Goal: Task Accomplishment & Management: Use online tool/utility

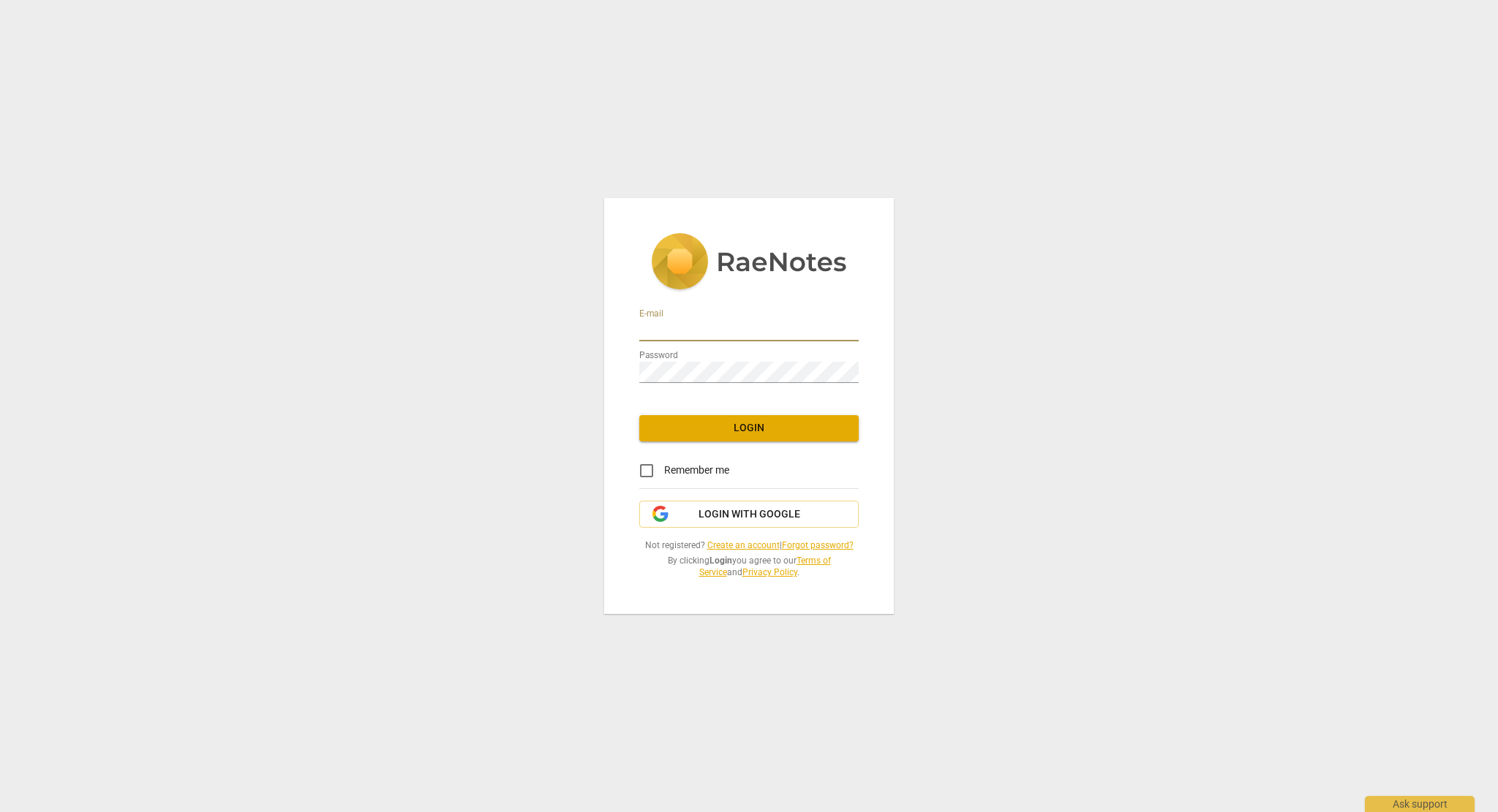
click at [696, 331] on input "email" at bounding box center [749, 331] width 219 height 21
click at [683, 329] on input "email" at bounding box center [749, 331] width 219 height 21
type input "heartsmarter@gmail.com"
click at [724, 424] on span "Login" at bounding box center [749, 428] width 196 height 14
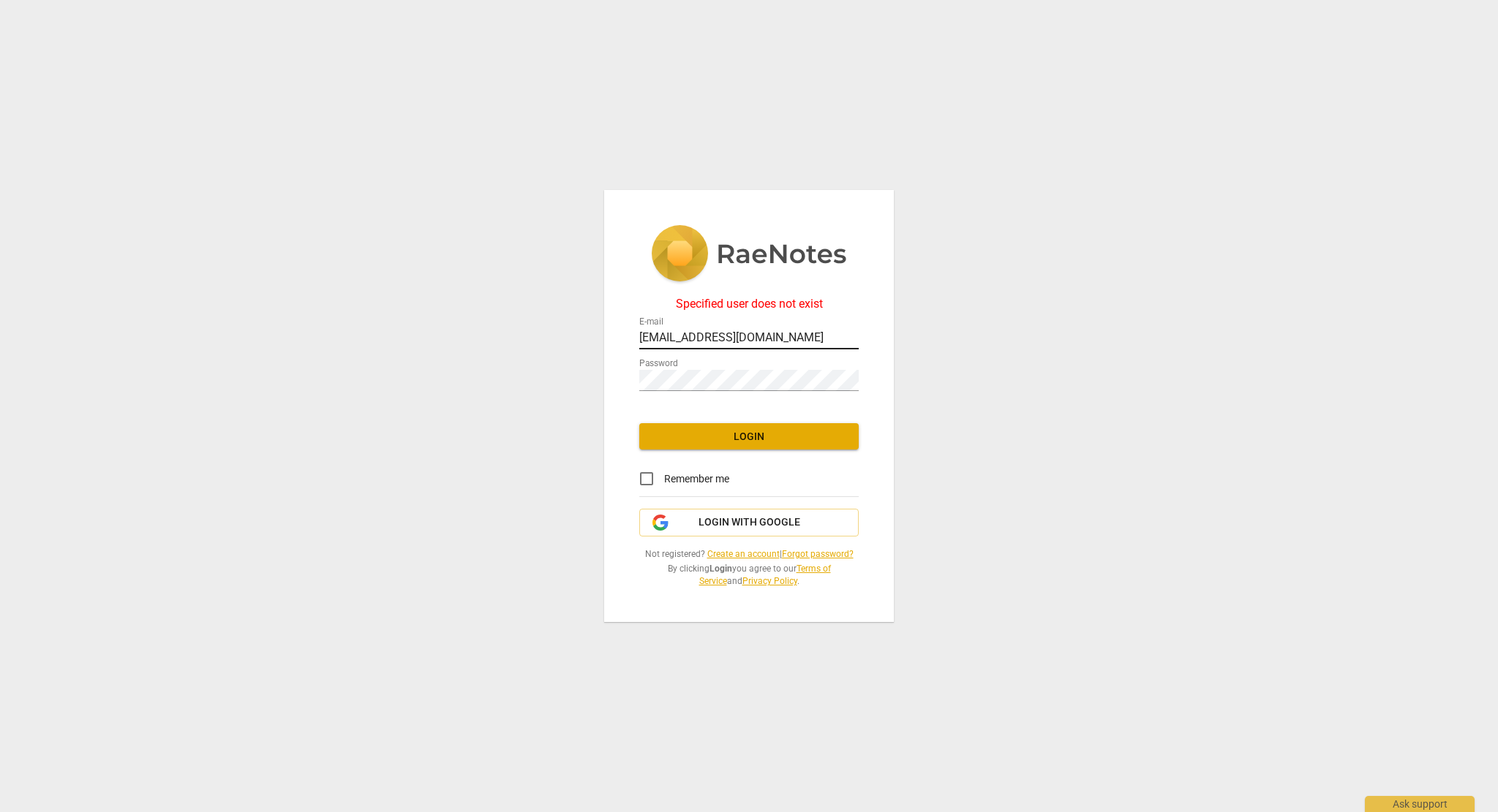
click at [748, 344] on input "heartsmarter@gmail.com" at bounding box center [749, 338] width 219 height 21
drag, startPoint x: 791, startPoint y: 342, endPoint x: 527, endPoint y: 349, distance: 264.1
click at [527, 349] on div "Specified user does not exist E-mail heartsmarter@gmail.com Password Login Reme…" at bounding box center [749, 406] width 1498 height 812
type input "[PERSON_NAME][EMAIL_ADDRESS][DOMAIN_NAME]"
click at [718, 442] on span "Login" at bounding box center [749, 437] width 196 height 14
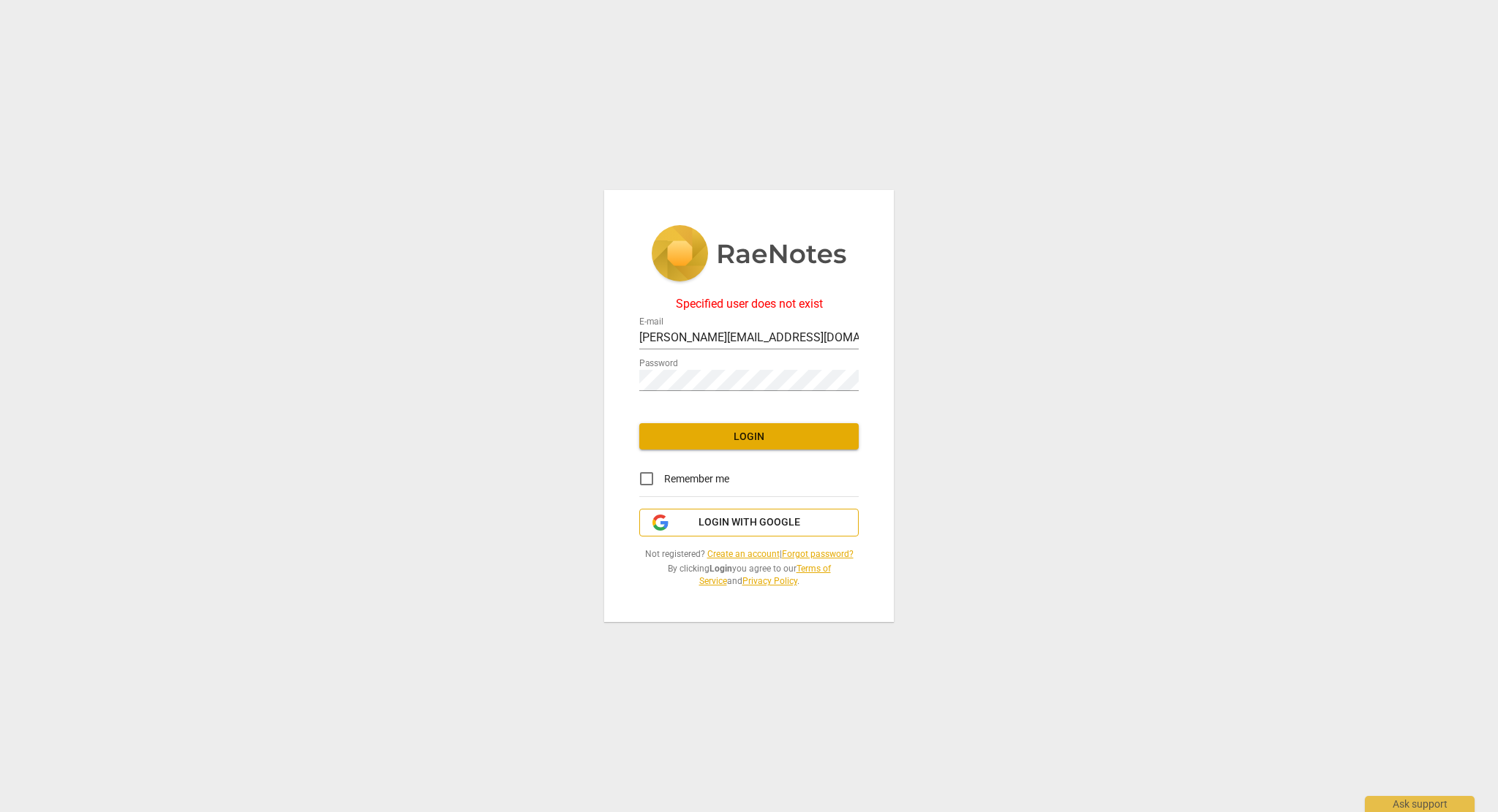
click at [718, 523] on span "Login with Google" at bounding box center [749, 522] width 101 height 14
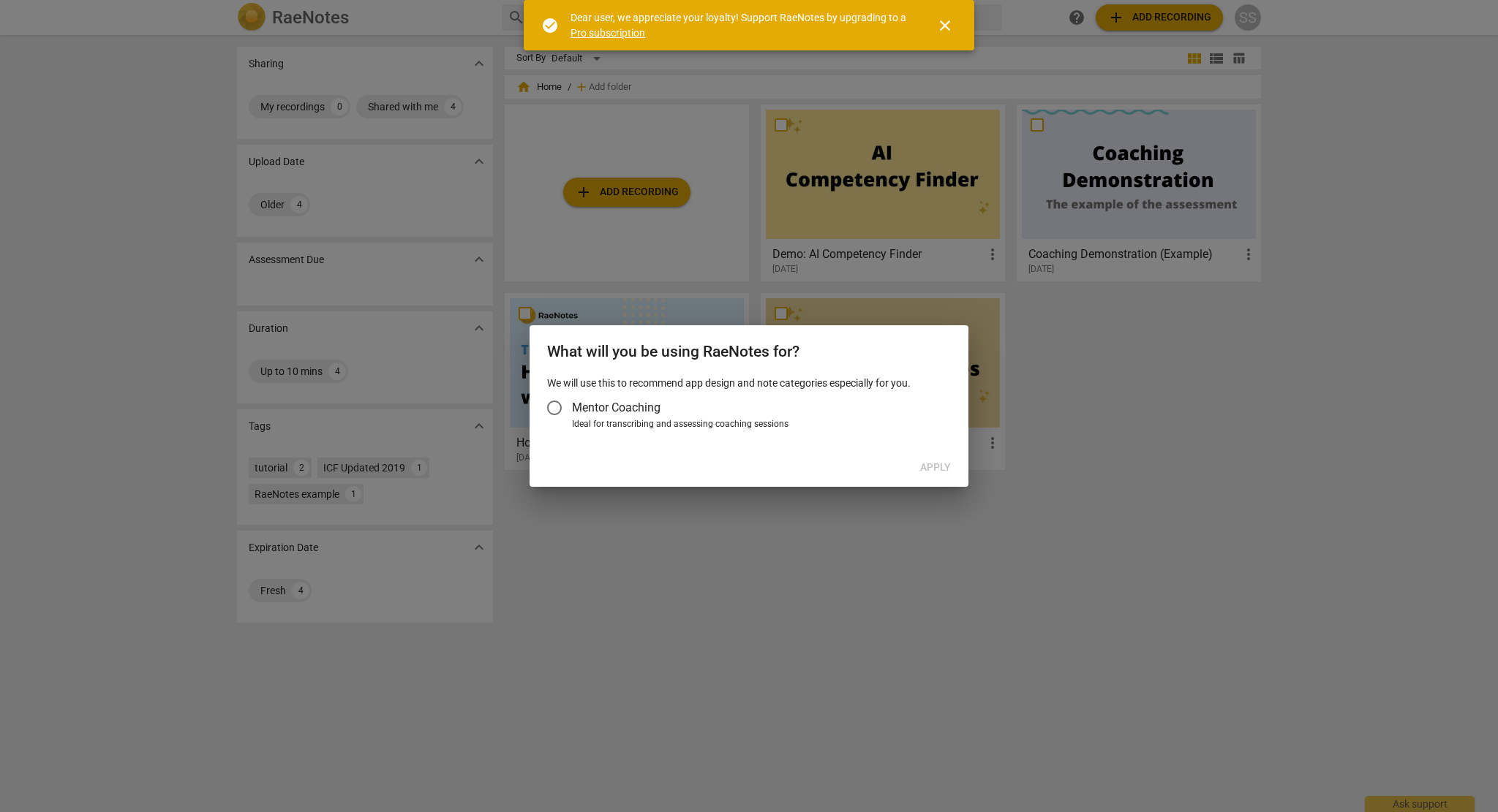
click at [620, 409] on span "Mentor Coaching" at bounding box center [616, 408] width 89 height 17
click at [572, 409] on input "Mentor Coaching" at bounding box center [554, 408] width 35 height 35
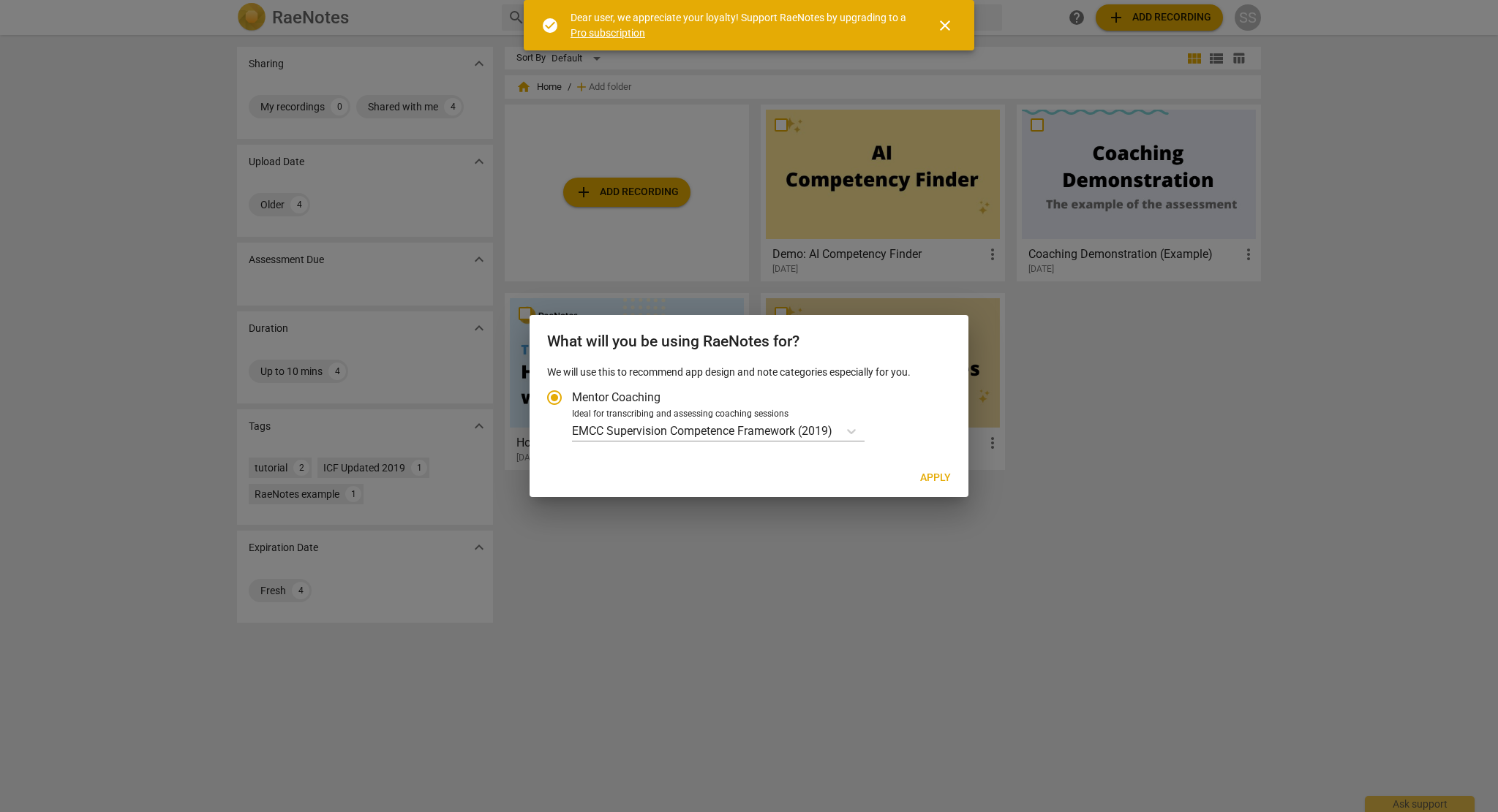
click at [918, 482] on button "Apply" at bounding box center [935, 477] width 54 height 26
radio input "false"
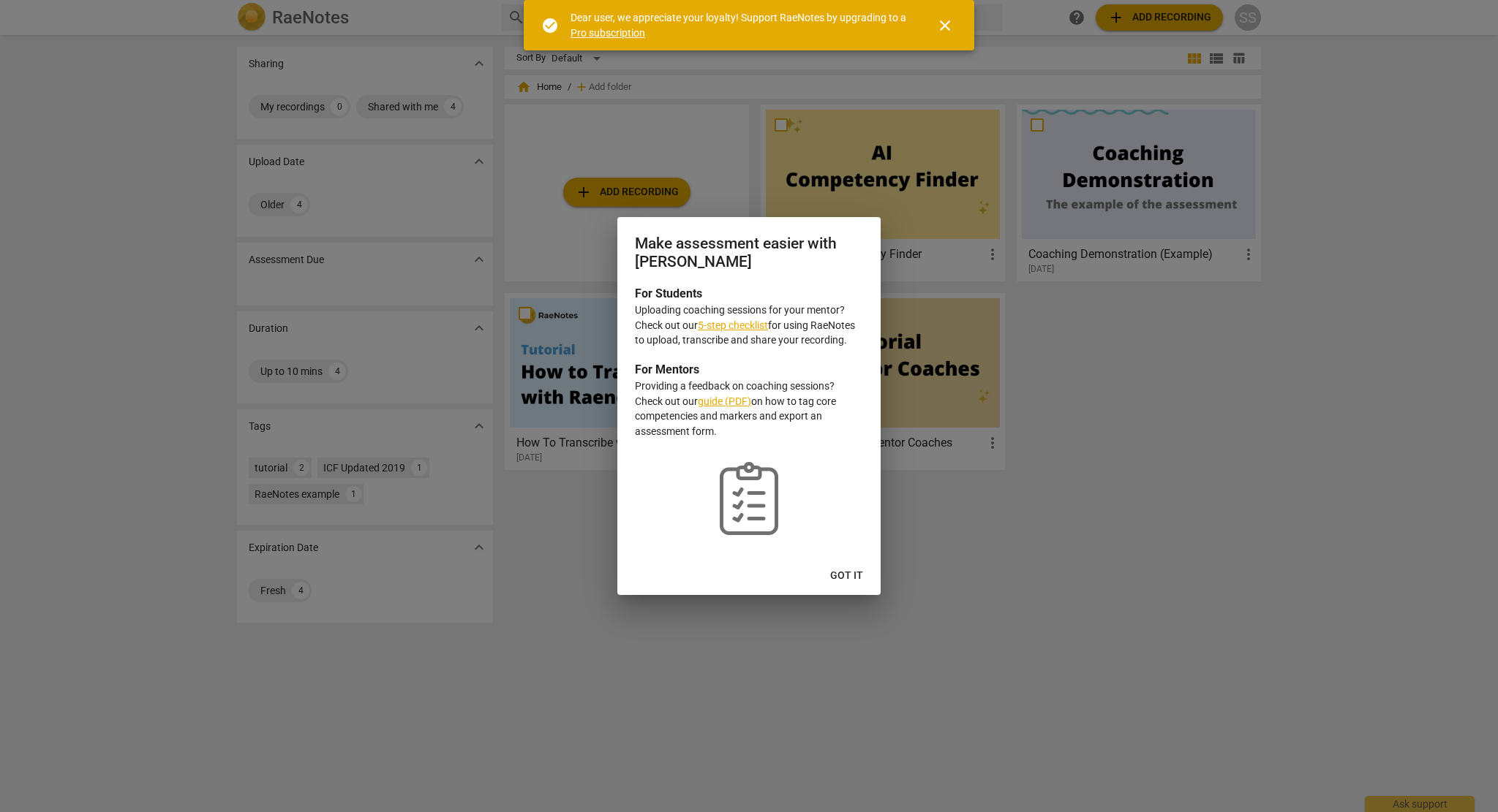
click at [1080, 447] on div at bounding box center [749, 406] width 1498 height 812
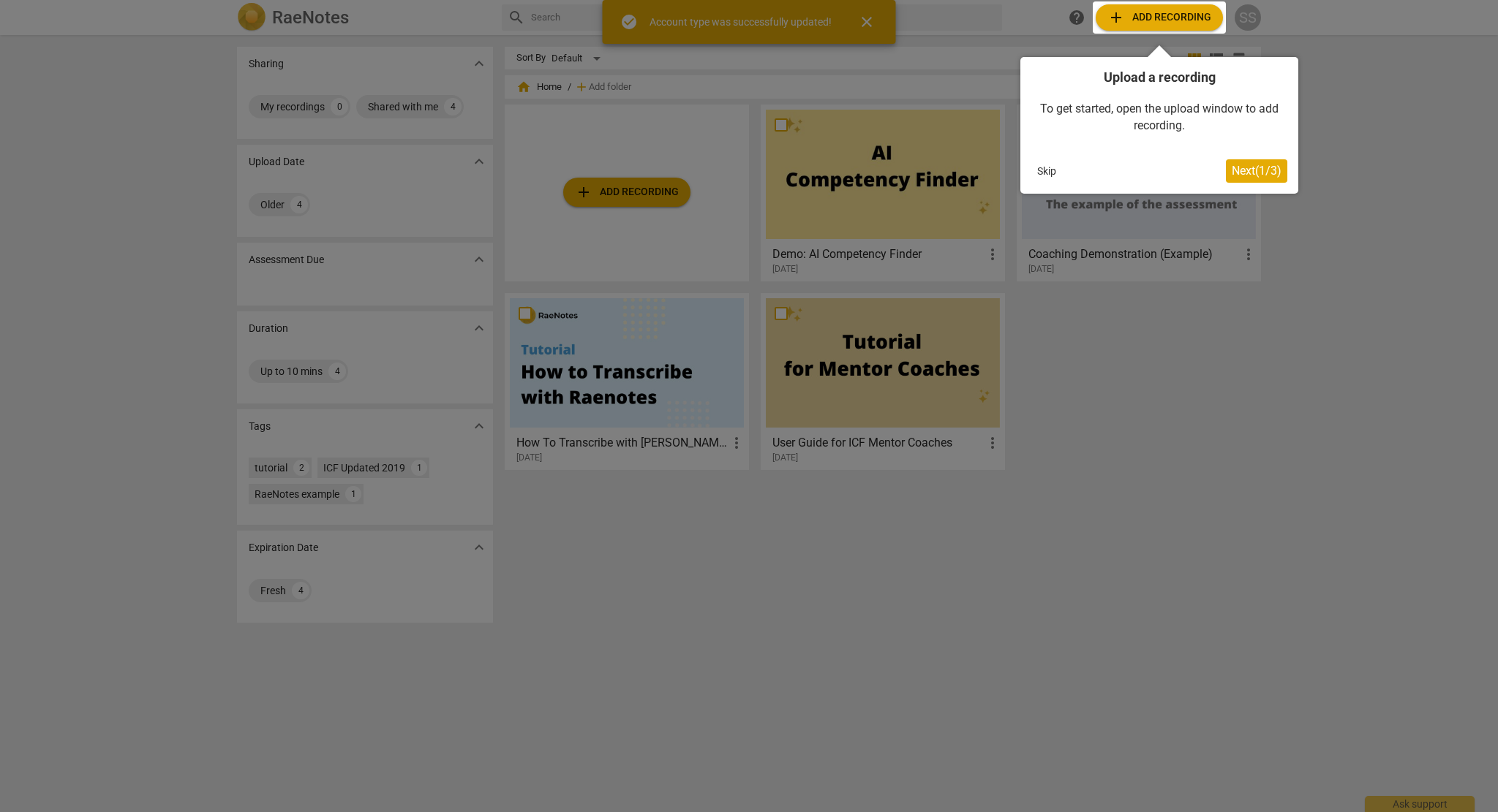
click at [303, 100] on div at bounding box center [749, 406] width 1498 height 812
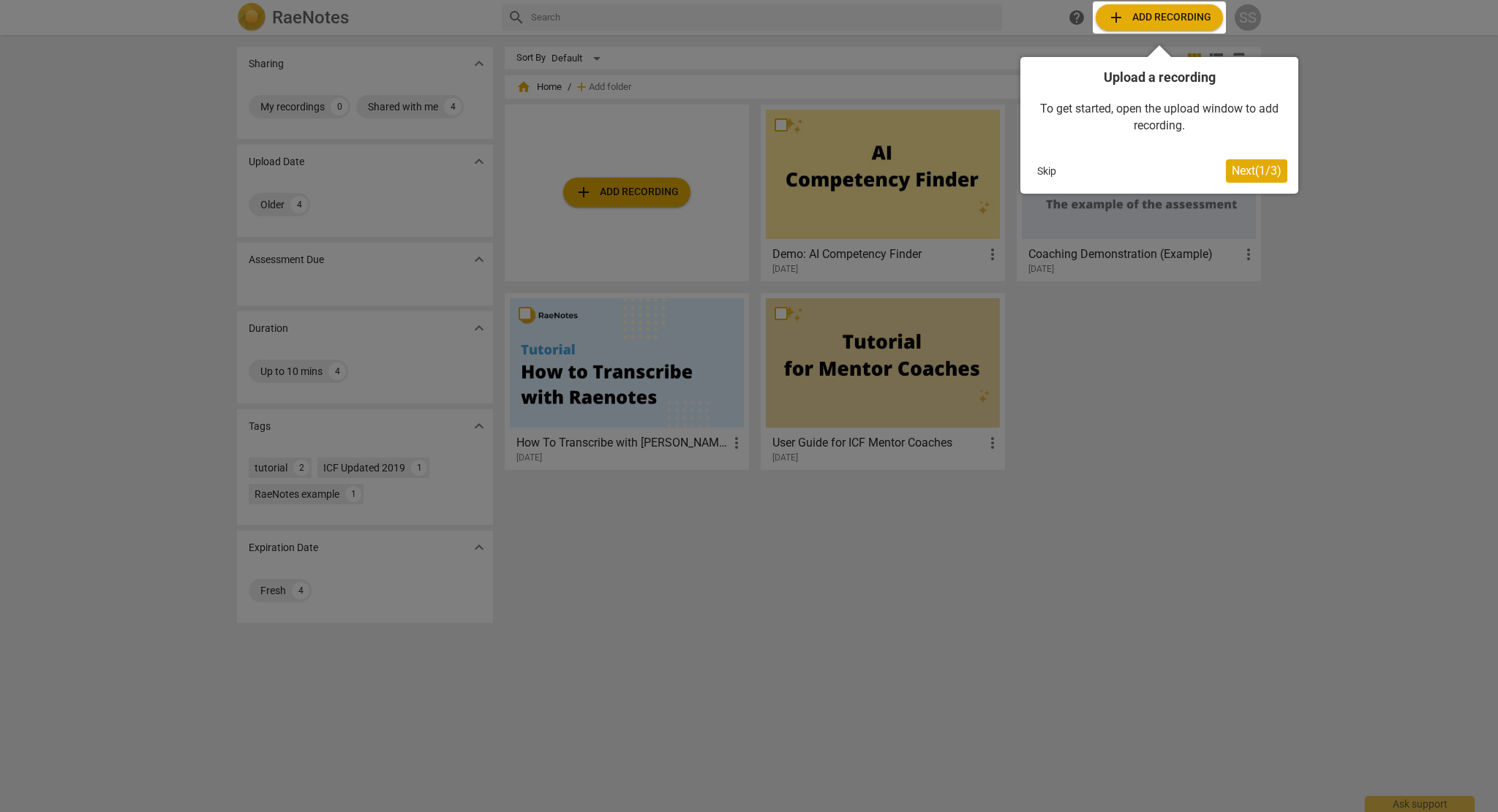
click at [1273, 365] on div at bounding box center [749, 406] width 1498 height 812
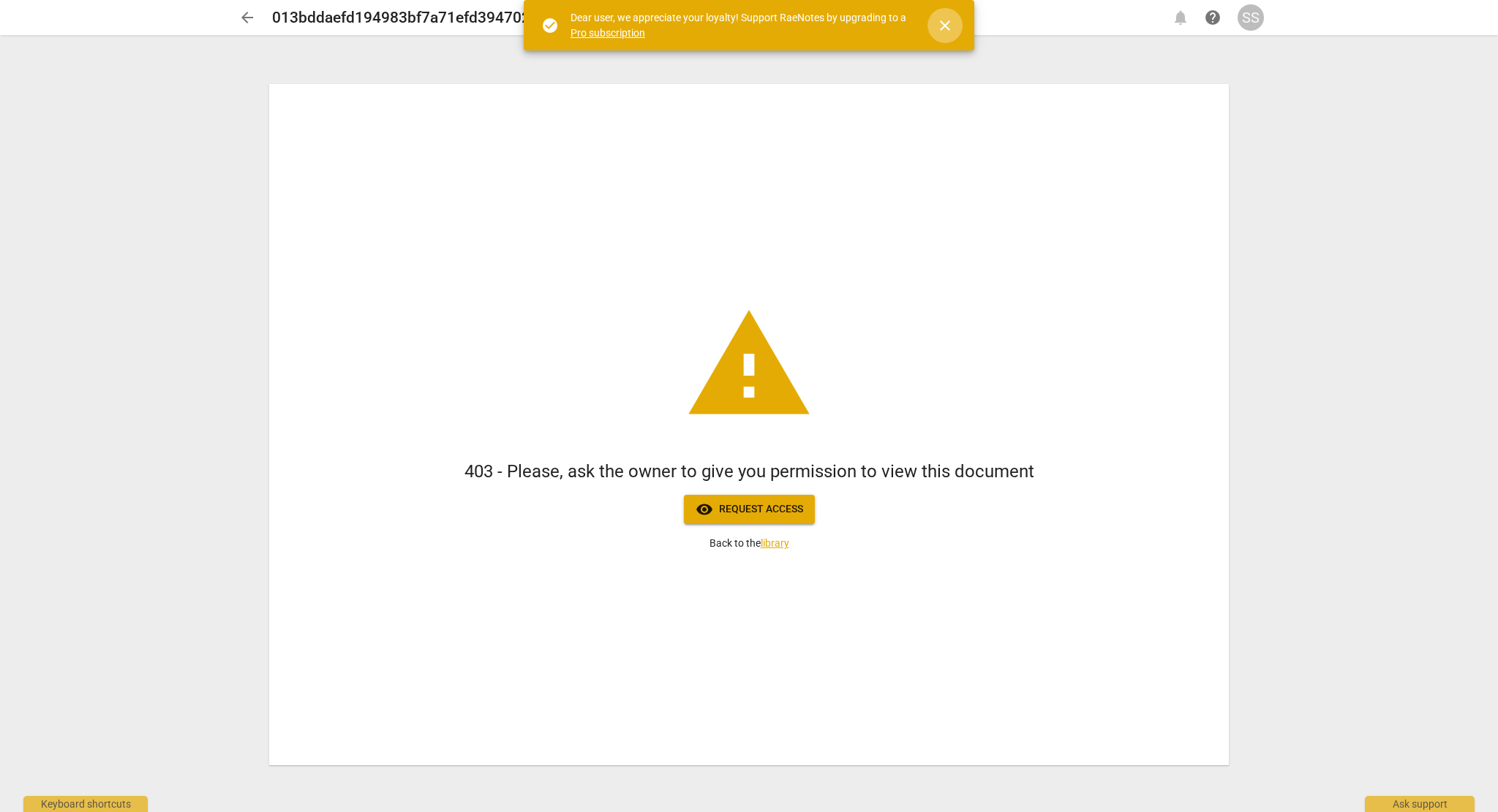
click at [944, 27] on span "close" at bounding box center [945, 25] width 18 height 18
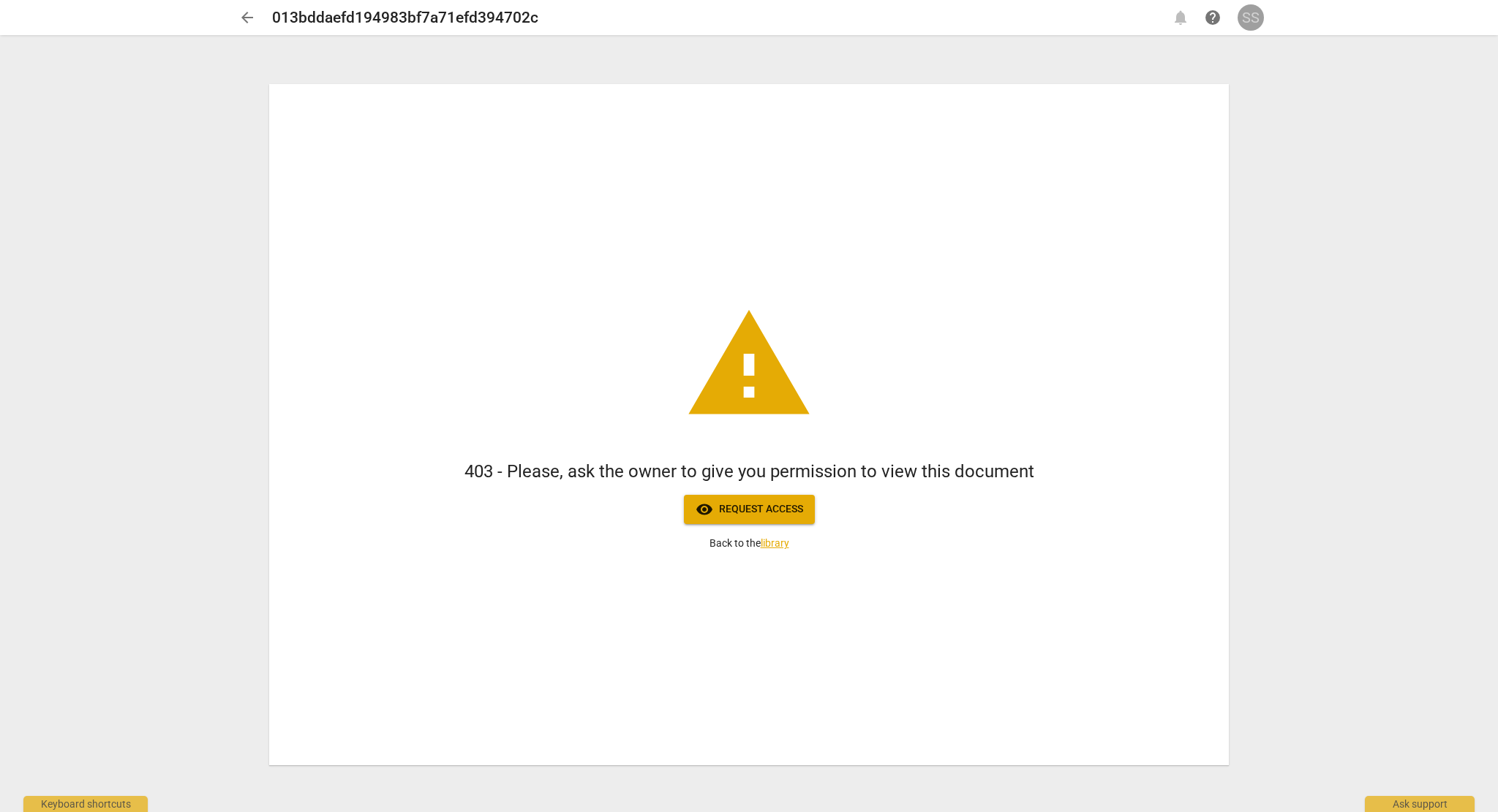
click at [1252, 22] on div "SS" at bounding box center [1250, 17] width 26 height 26
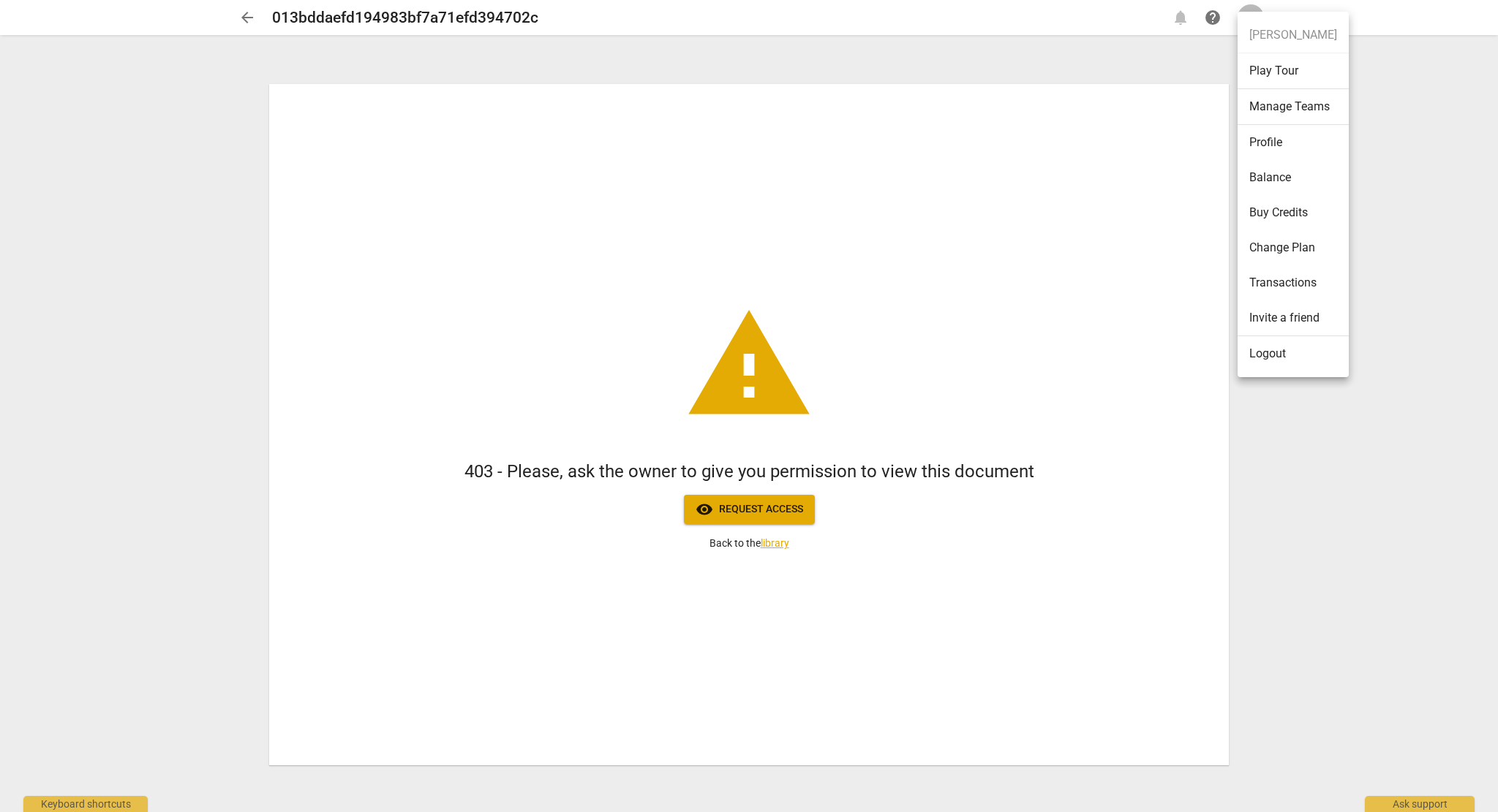
click at [1297, 356] on li "Logout" at bounding box center [1293, 354] width 111 height 35
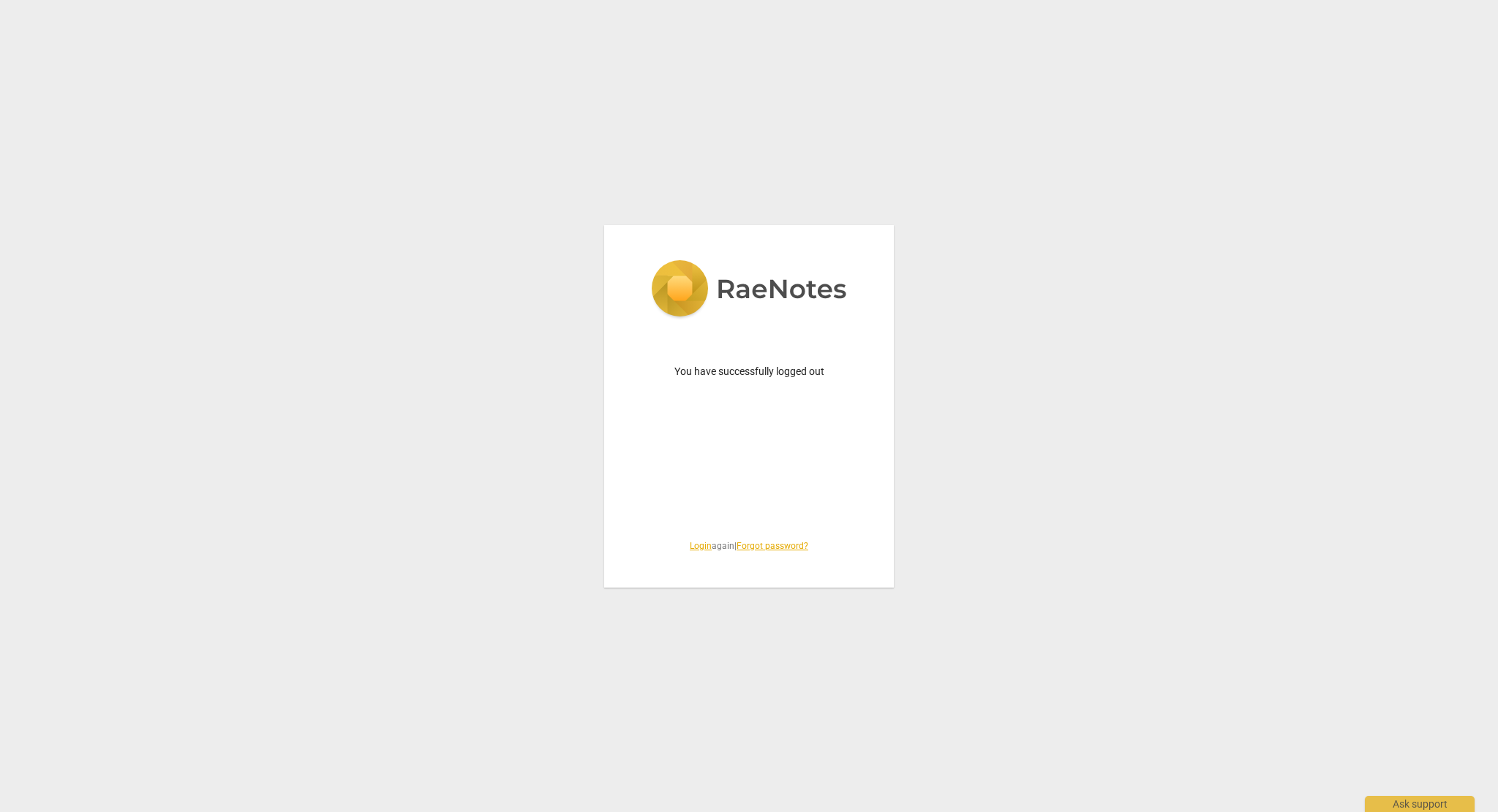
click at [779, 546] on link "Forgot password?" at bounding box center [772, 546] width 72 height 10
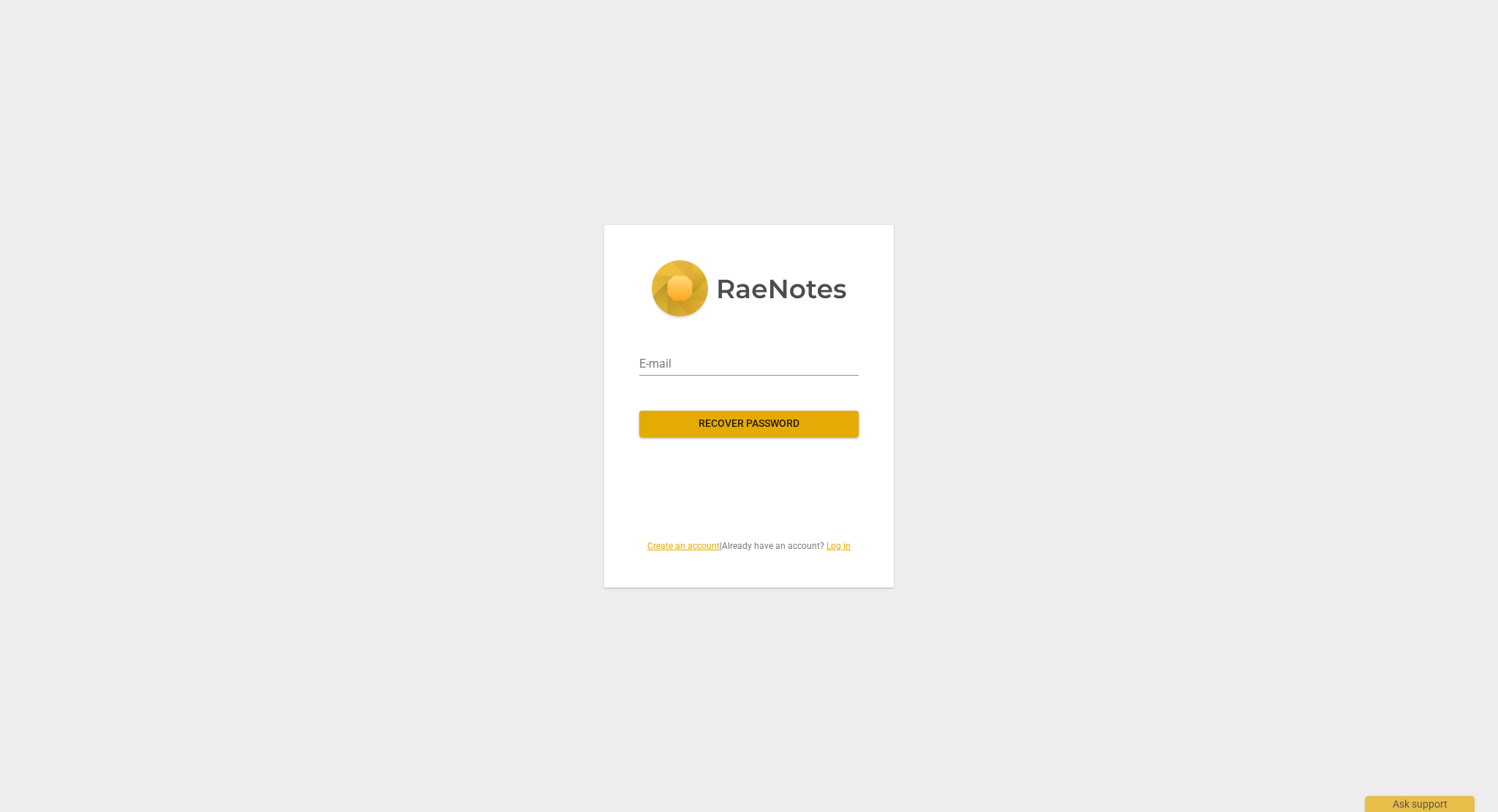
click at [705, 350] on div "E-mail" at bounding box center [749, 358] width 219 height 35
click at [693, 357] on input "email" at bounding box center [749, 364] width 219 height 23
drag, startPoint x: 725, startPoint y: 361, endPoint x: 575, endPoint y: 361, distance: 150.0
click at [575, 361] on div "E-mail heart Recover password Create an account | Already have an account? Log …" at bounding box center [749, 406] width 1498 height 812
type input "[EMAIL_ADDRESS][DOMAIN_NAME]"
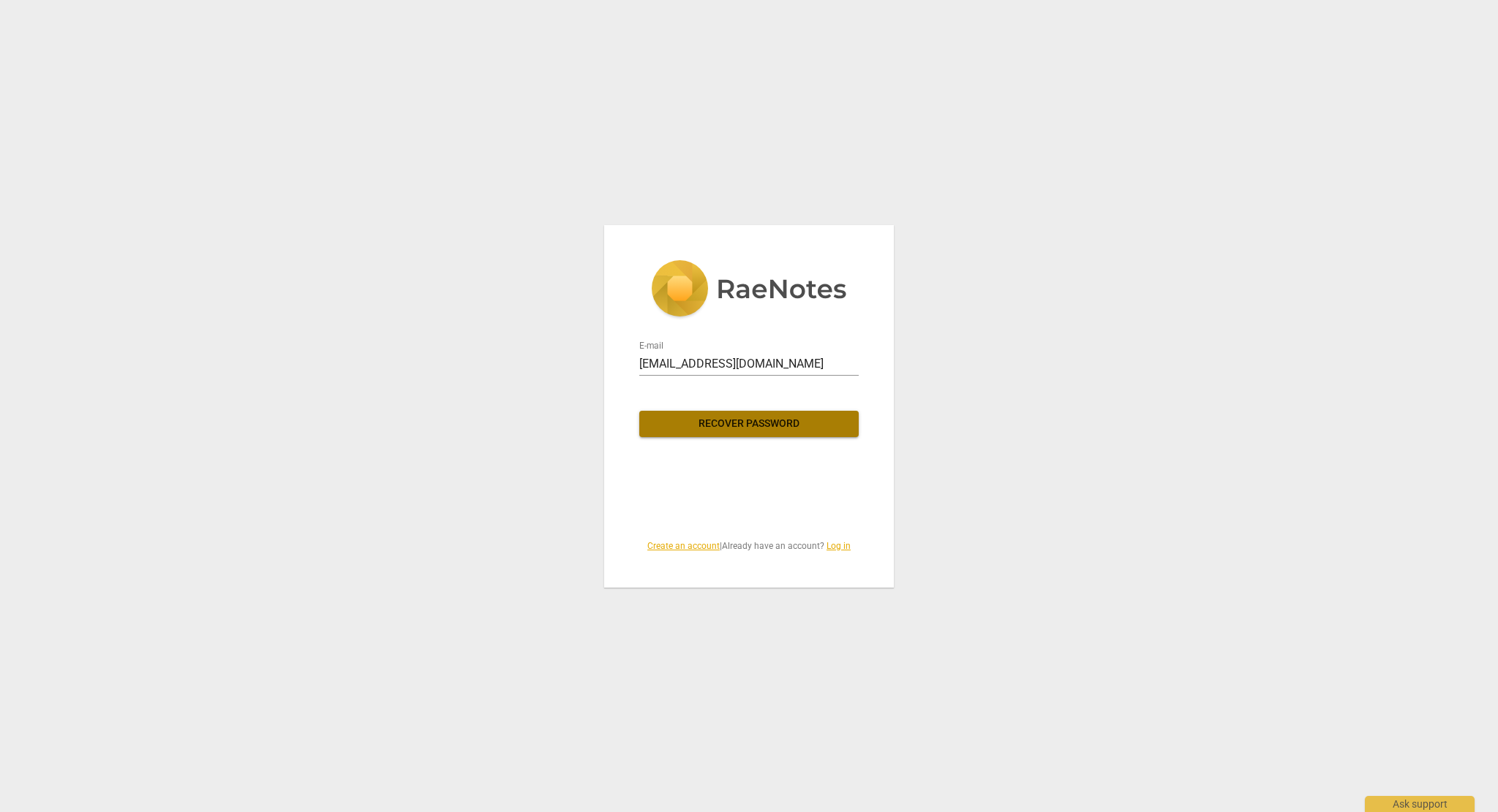
click at [705, 428] on span "Recover password" at bounding box center [749, 424] width 196 height 14
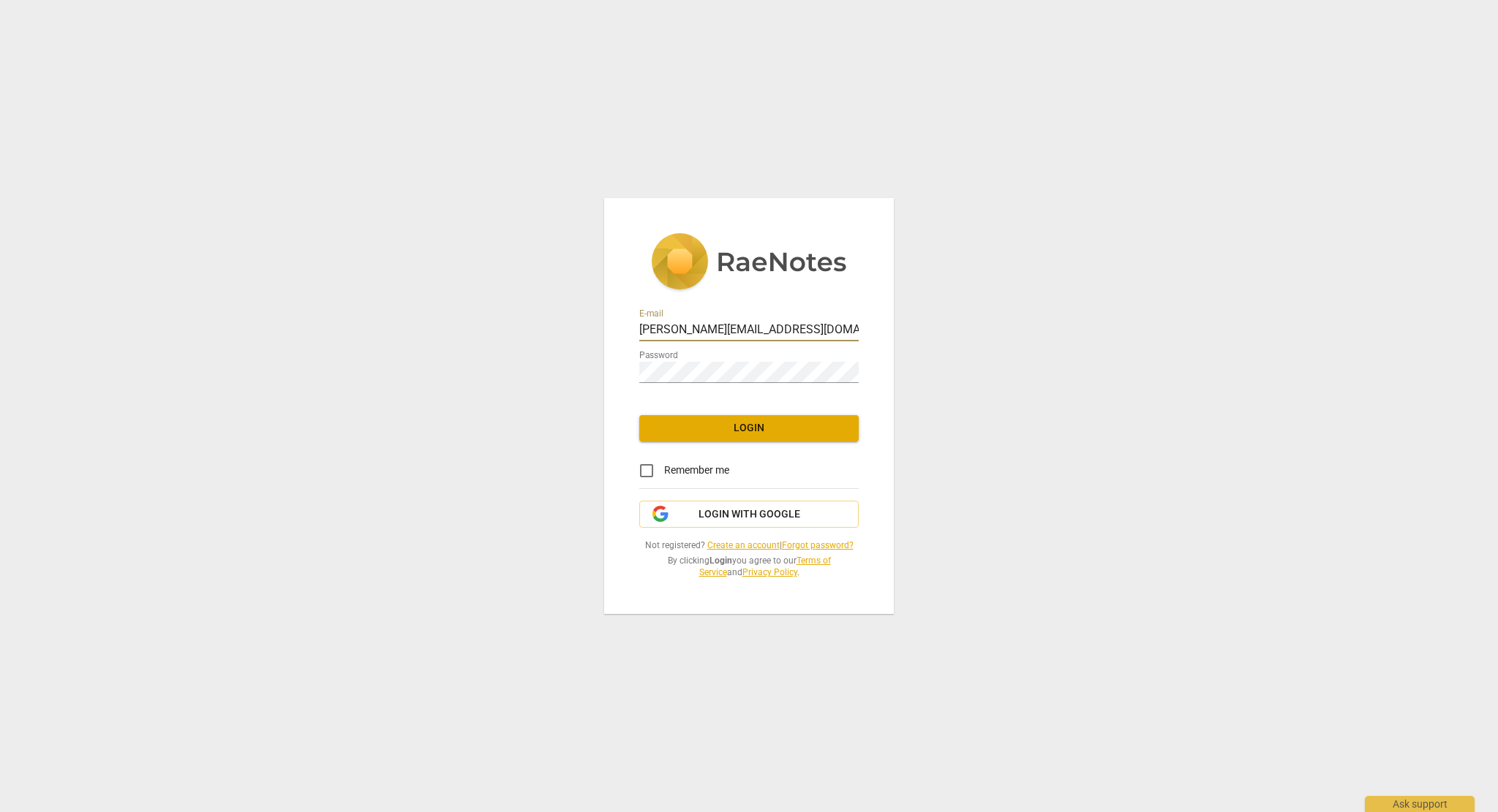
drag, startPoint x: 641, startPoint y: 325, endPoint x: 1058, endPoint y: 338, distance: 417.2
click at [1058, 338] on div "E-mail [PERSON_NAME][EMAIL_ADDRESS][DOMAIN_NAME] Password Login Remember me Log…" at bounding box center [749, 406] width 1498 height 812
drag, startPoint x: 718, startPoint y: 335, endPoint x: 574, endPoint y: 335, distance: 144.0
click at [574, 335] on div "E-mail raenotes Password Login Remember me Login with Google Not registered? Cr…" at bounding box center [749, 406] width 1498 height 812
type input "[EMAIL_ADDRESS][DOMAIN_NAME]"
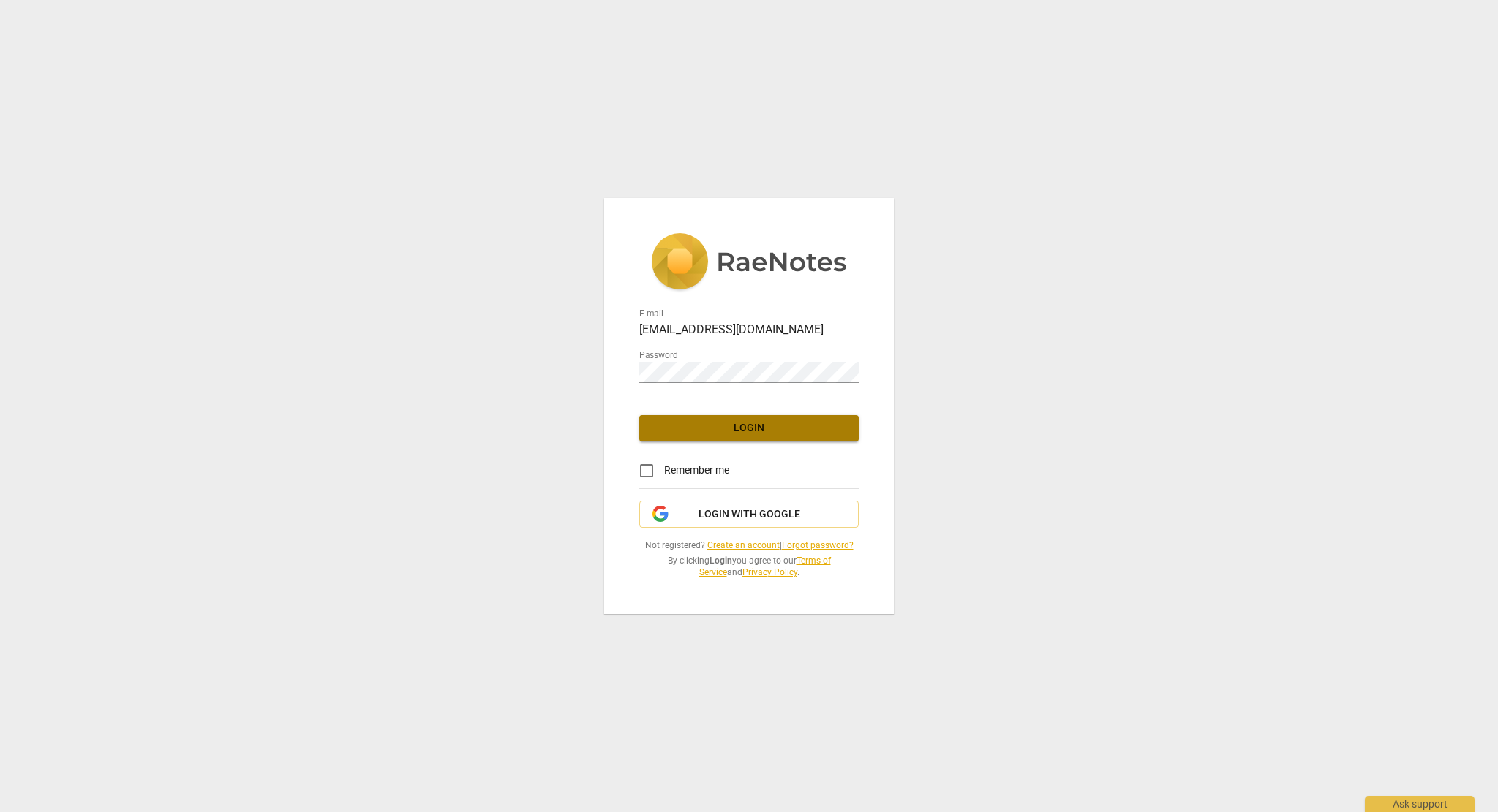
click at [724, 429] on span "Login" at bounding box center [749, 428] width 196 height 14
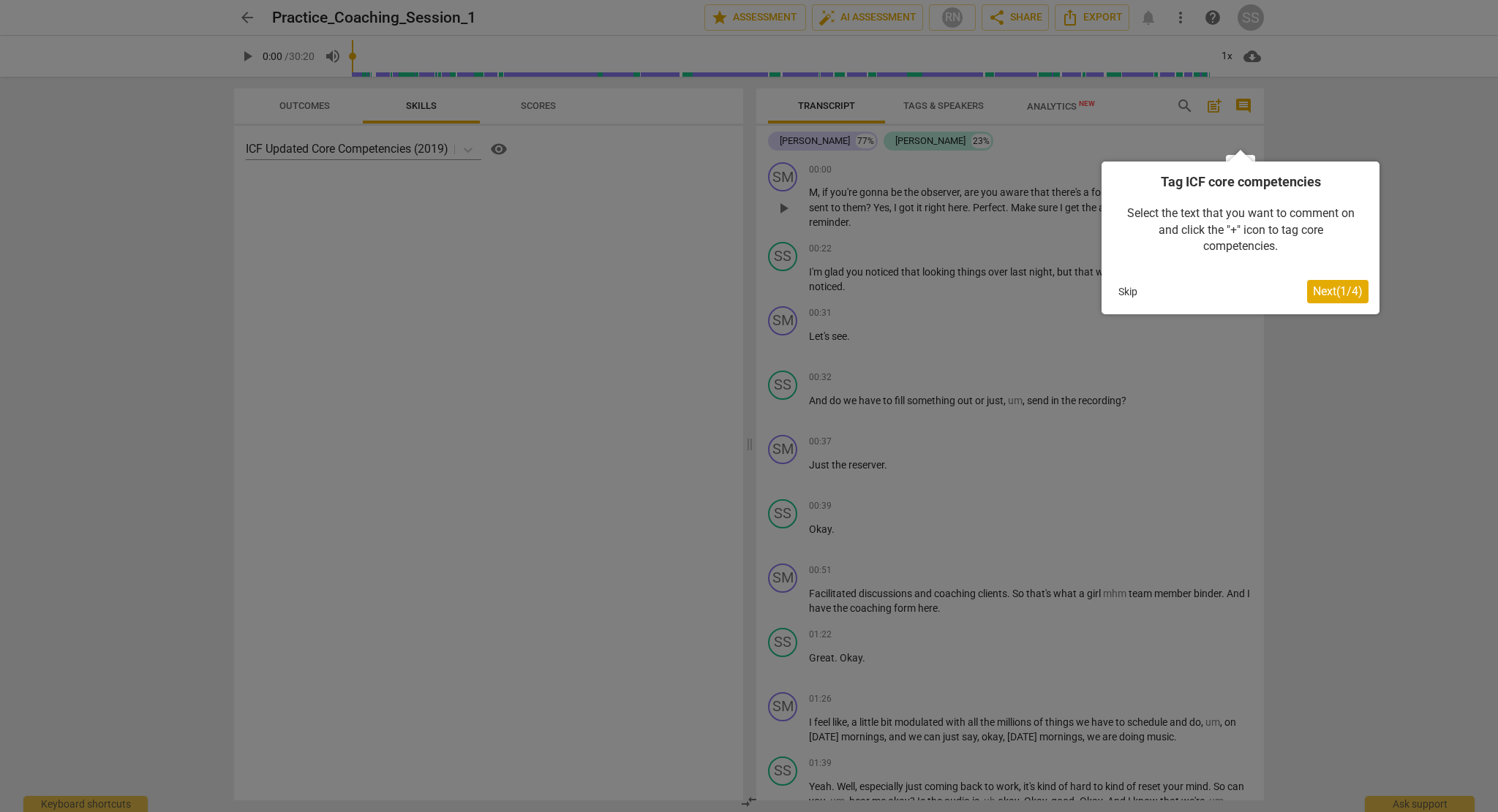
click at [530, 270] on div at bounding box center [749, 406] width 1498 height 812
click at [1110, 294] on div "Tag ICF core competencies Select the text that you want to comment on and click…" at bounding box center [1240, 238] width 278 height 153
click at [1115, 291] on button "Skip" at bounding box center [1127, 291] width 31 height 22
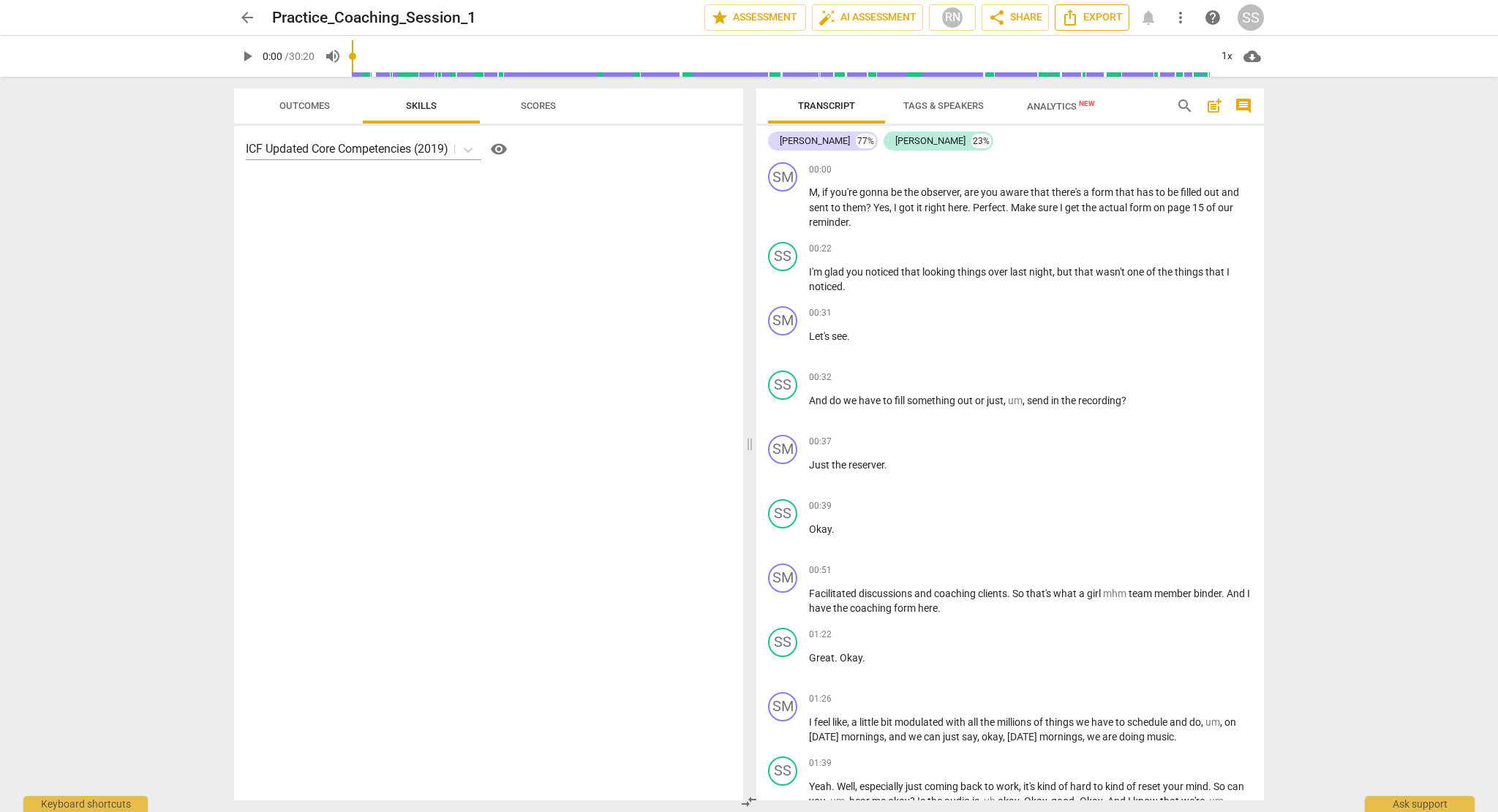
click at [1089, 17] on span "Export" at bounding box center [1091, 17] width 61 height 18
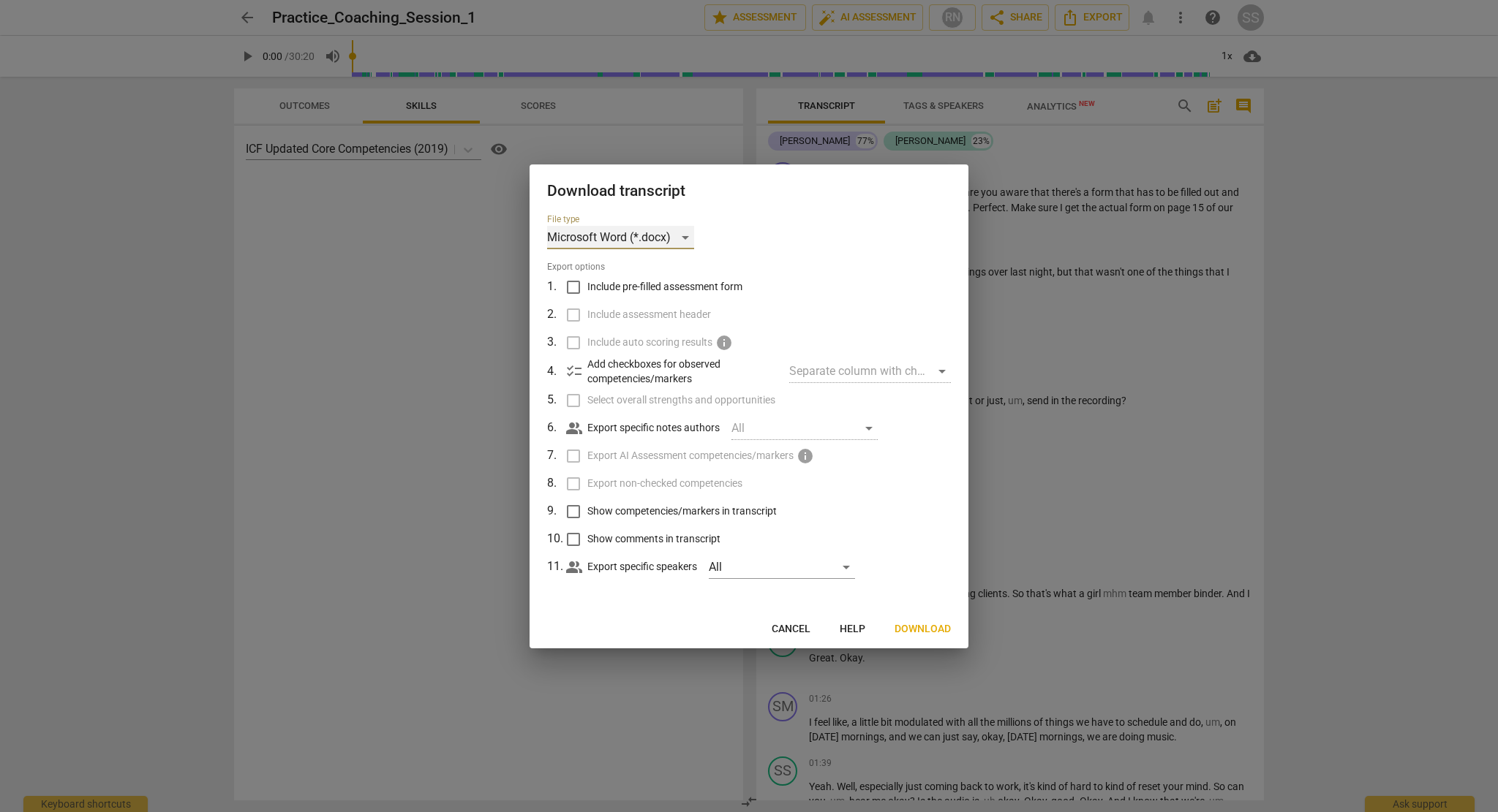
click at [672, 245] on div "Microsoft Word (*.docx)" at bounding box center [620, 238] width 147 height 23
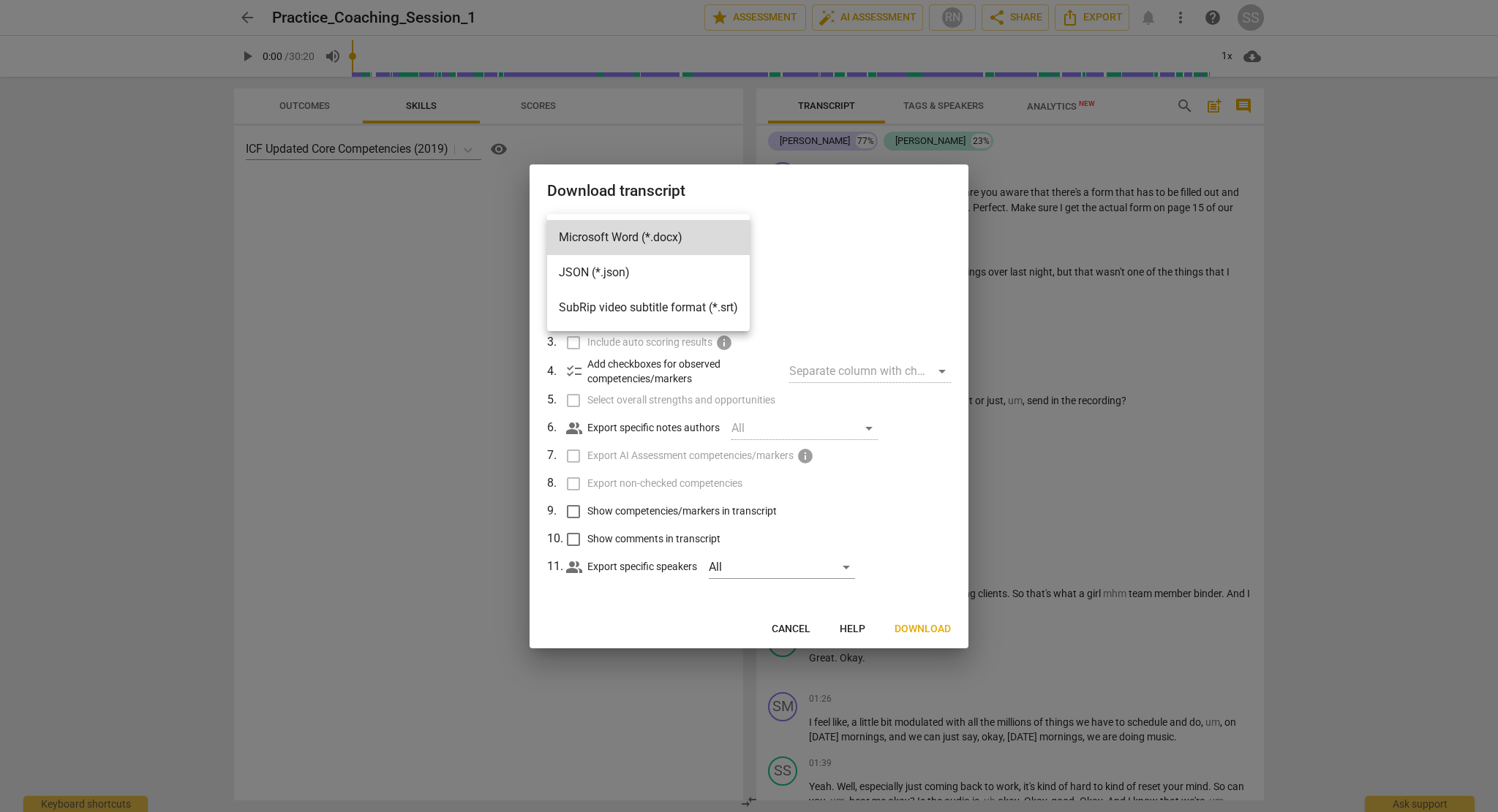
click at [447, 310] on div at bounding box center [749, 406] width 1498 height 812
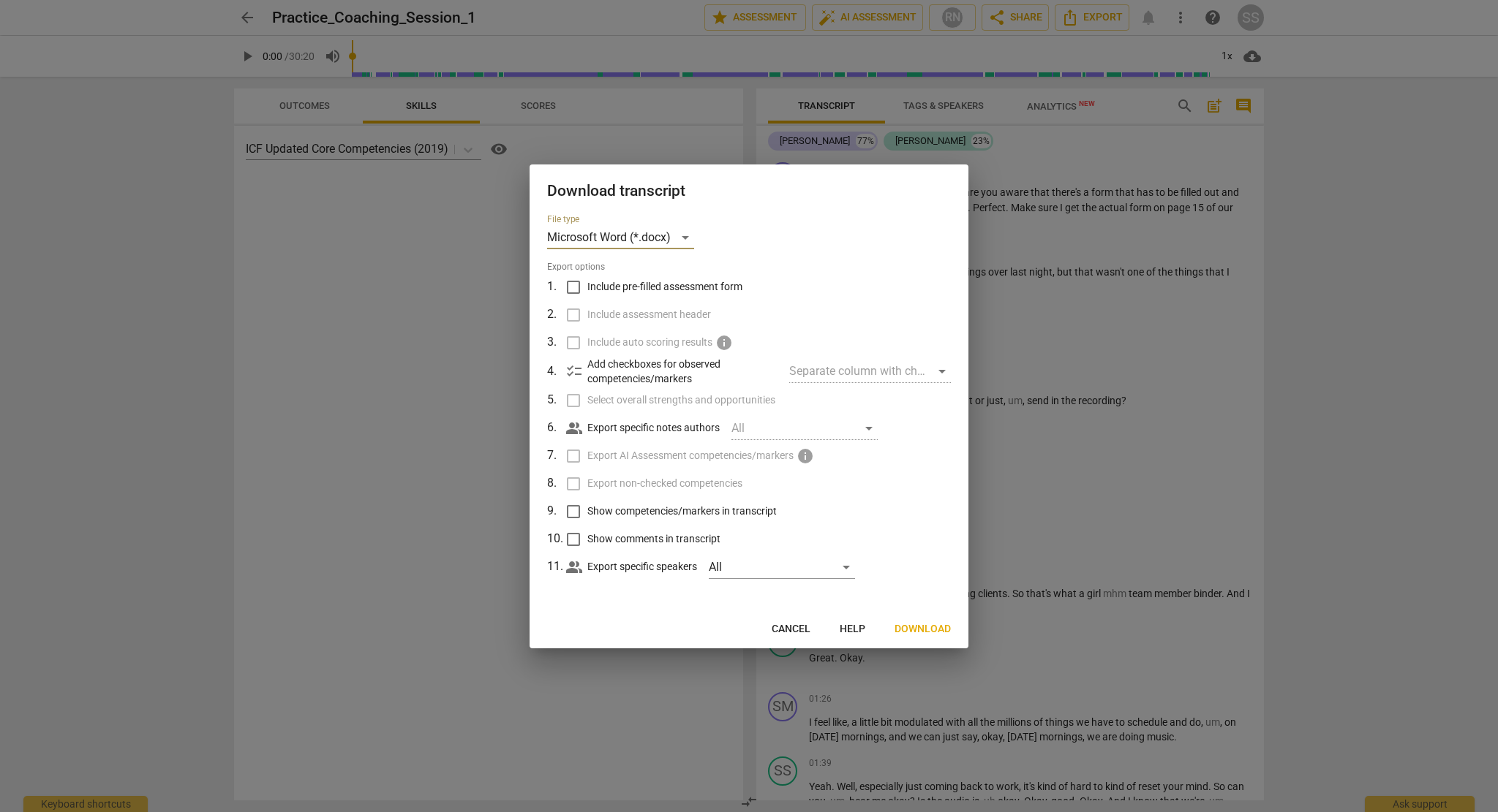
click at [811, 632] on button "Cancel" at bounding box center [790, 629] width 62 height 26
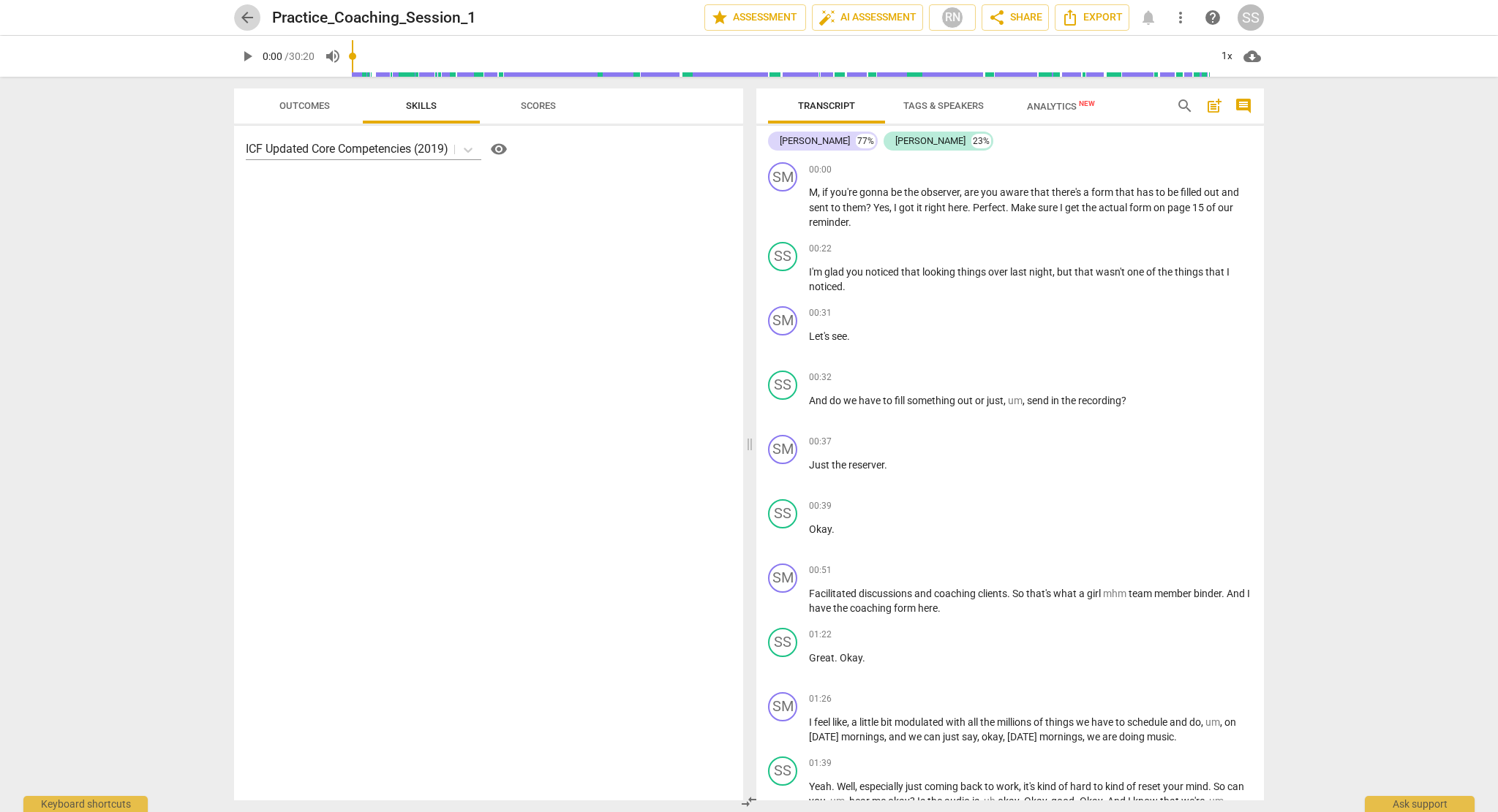
click at [252, 18] on span "arrow_back" at bounding box center [247, 17] width 18 height 18
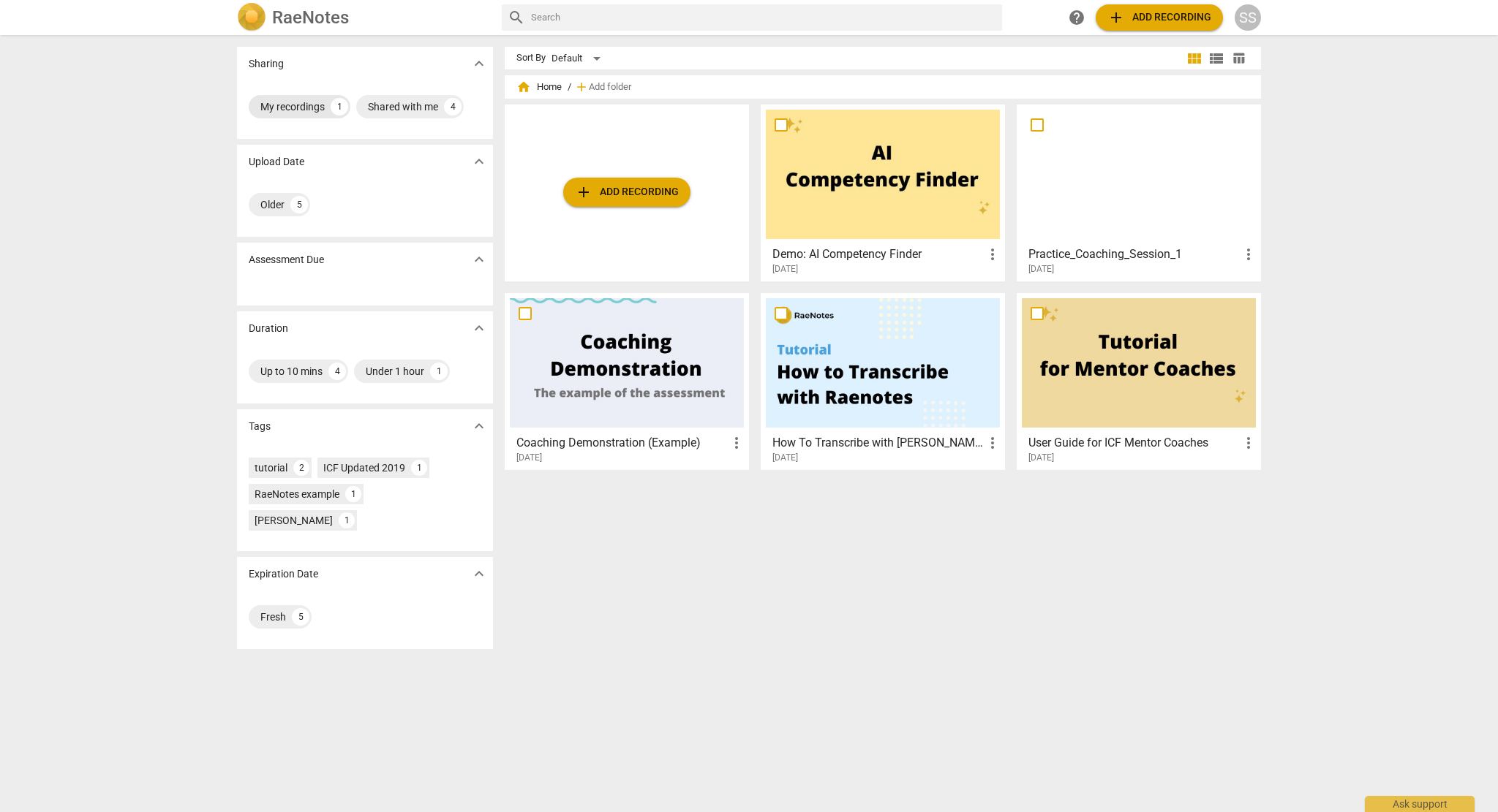
click at [297, 114] on div "My recordings 1" at bounding box center [299, 107] width 101 height 23
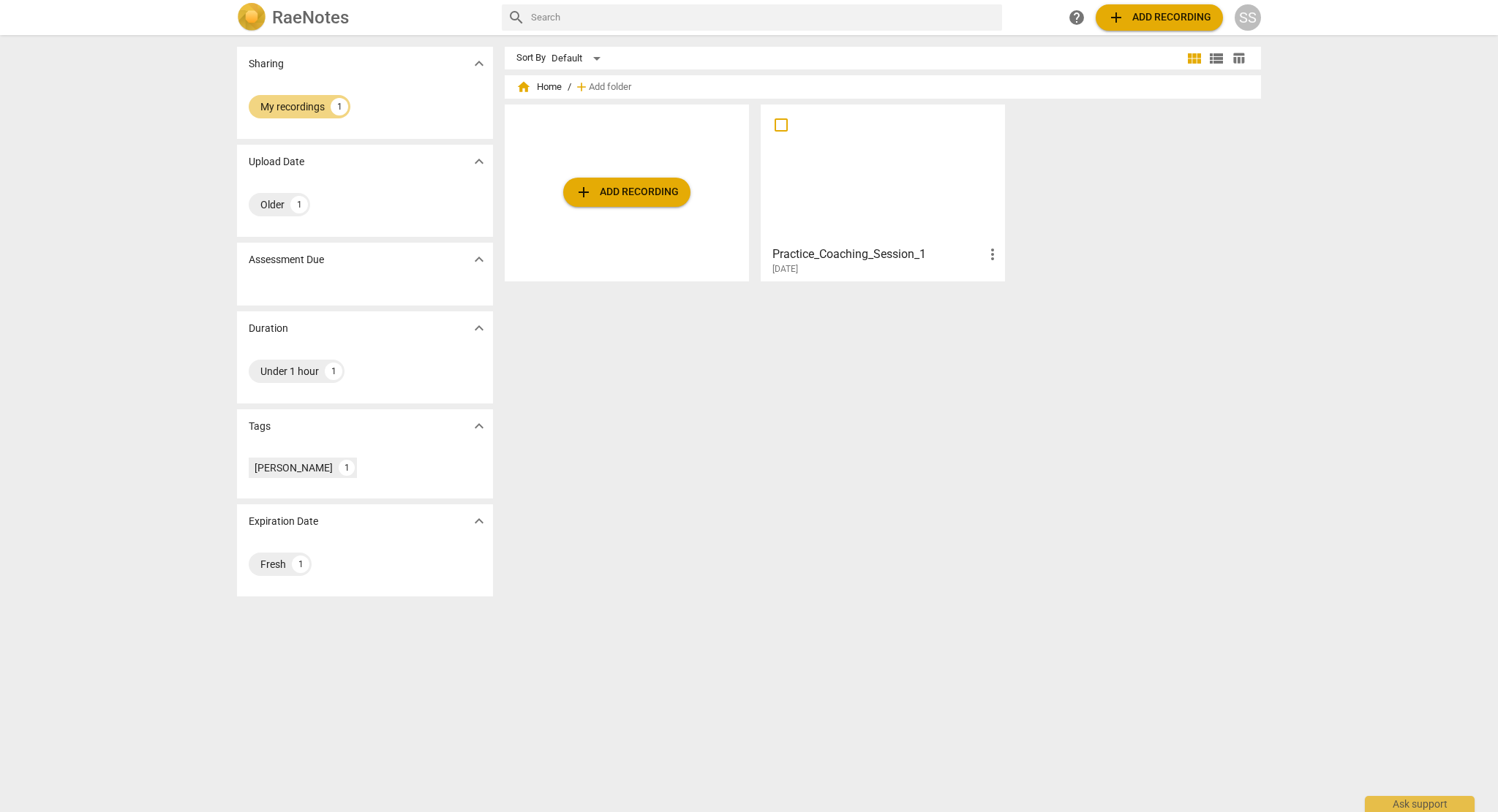
click at [906, 194] on div at bounding box center [882, 174] width 234 height 130
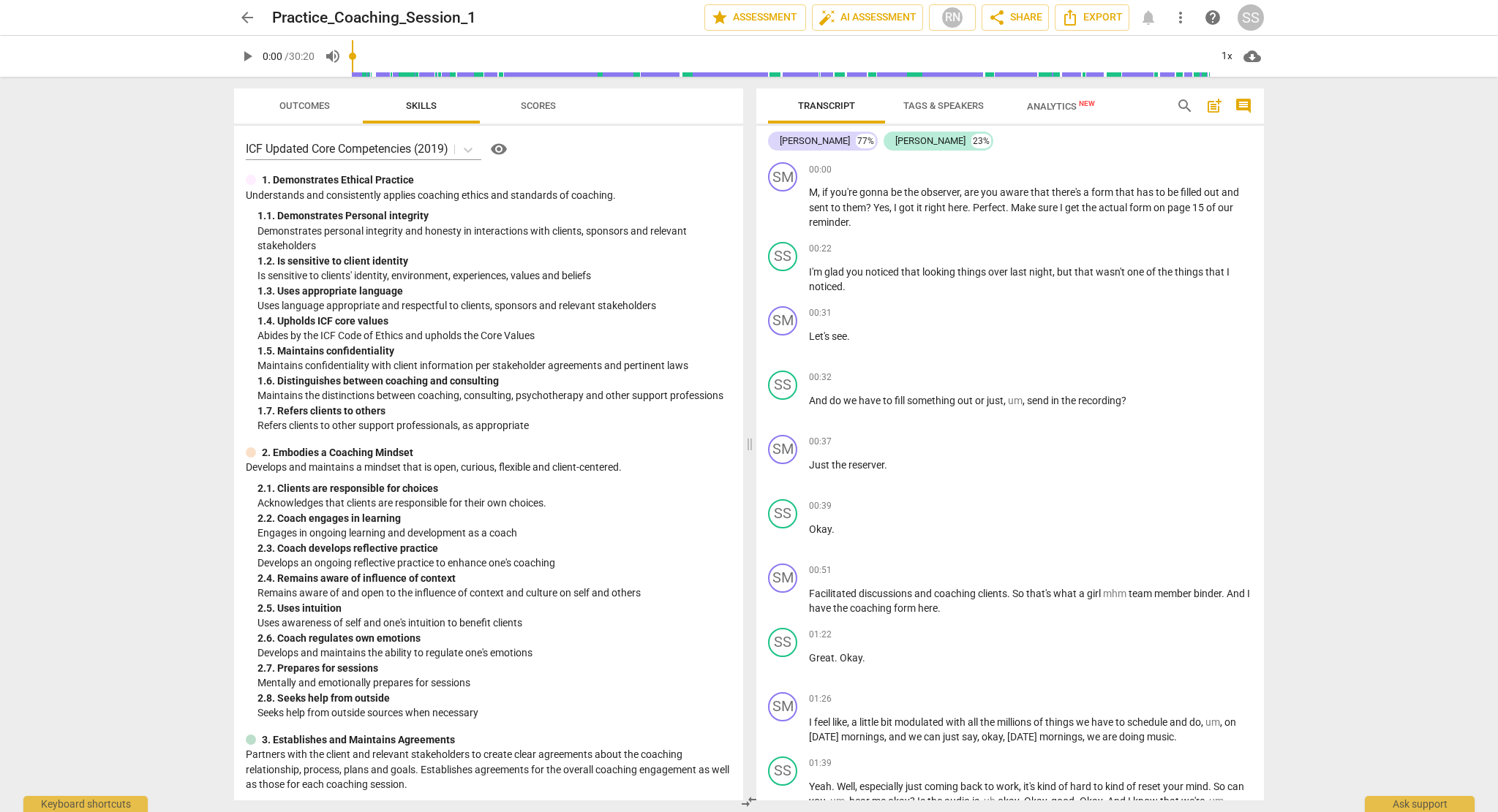
click at [534, 105] on span "Scores" at bounding box center [538, 105] width 35 height 11
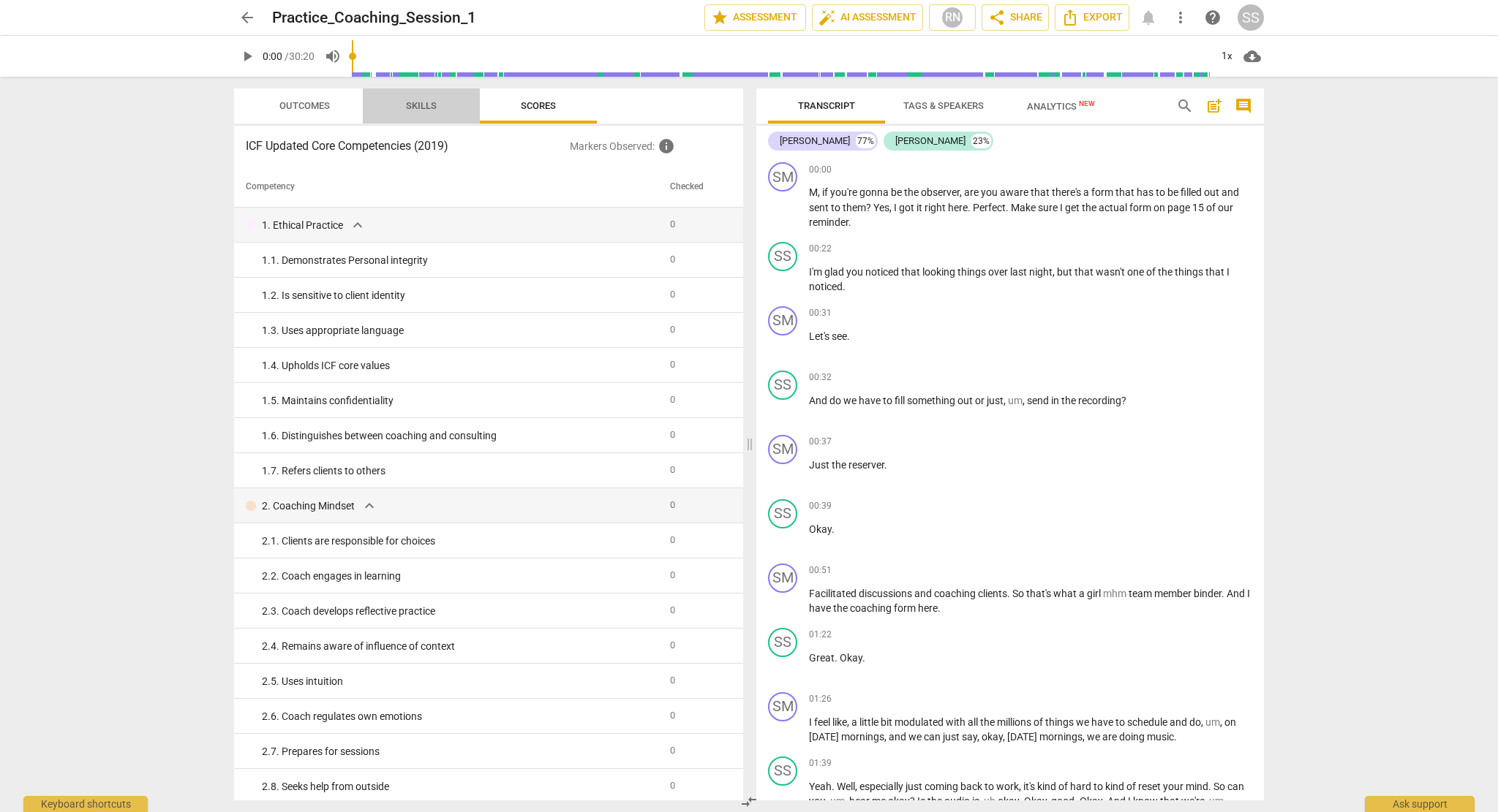
click at [416, 104] on span "Skills" at bounding box center [421, 105] width 31 height 11
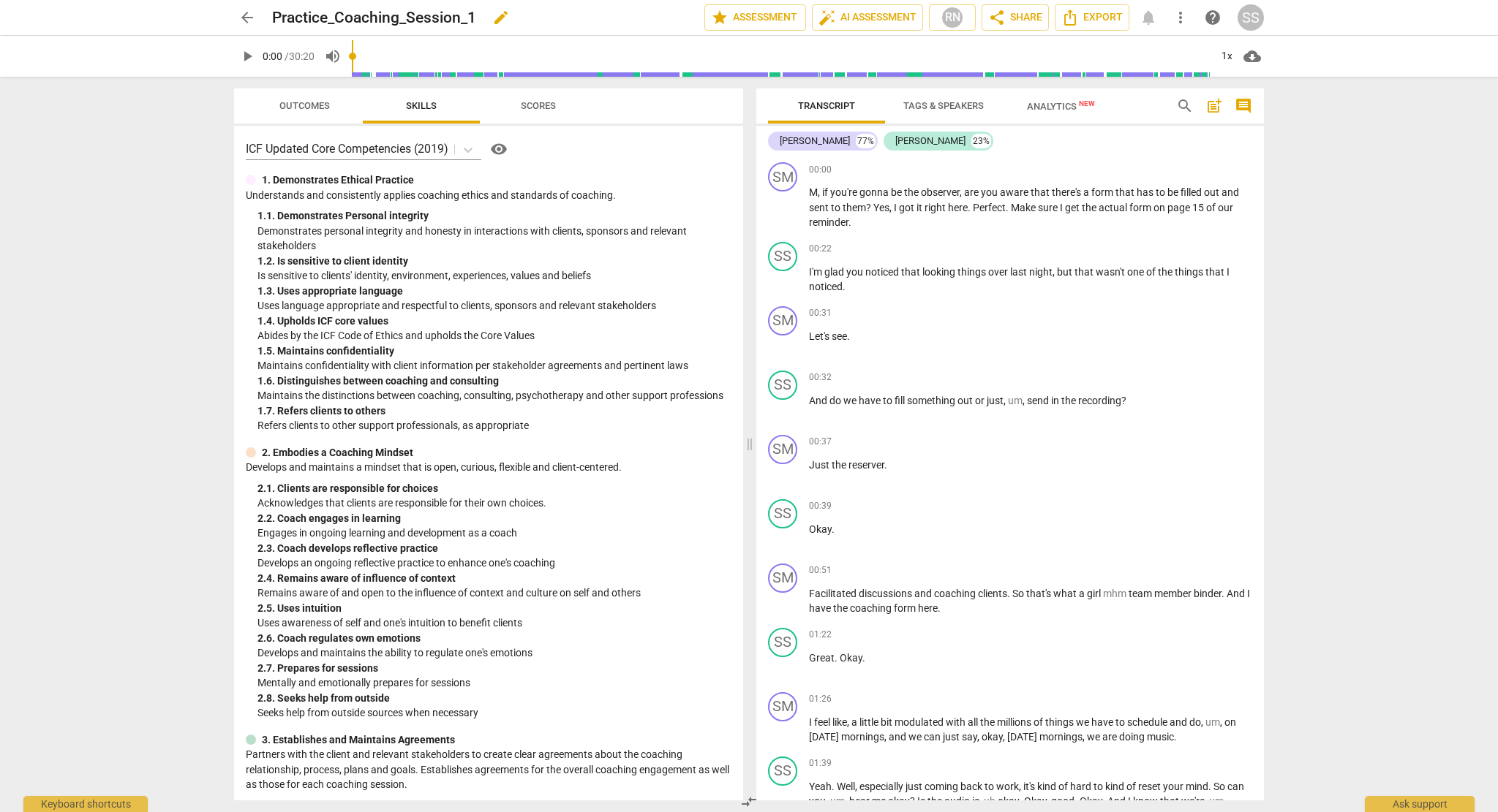
click at [465, 13] on h2 "Practice_Coaching_Session_1" at bounding box center [374, 18] width 204 height 18
click at [248, 19] on span "arrow_back" at bounding box center [247, 17] width 18 height 18
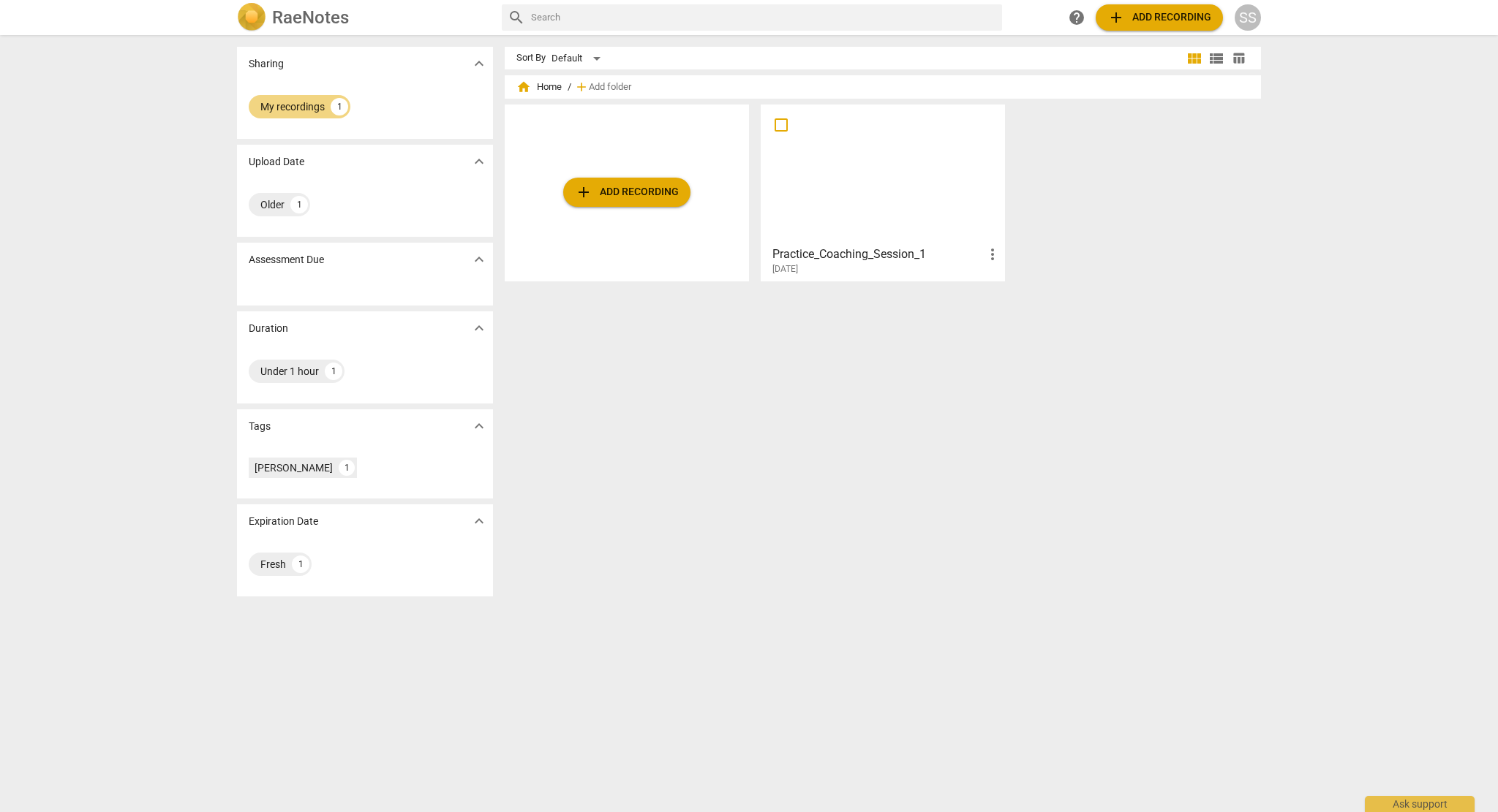
click at [996, 254] on span "more_vert" at bounding box center [992, 254] width 18 height 18
click at [984, 417] on div at bounding box center [749, 406] width 1498 height 812
click at [889, 128] on div at bounding box center [882, 174] width 234 height 130
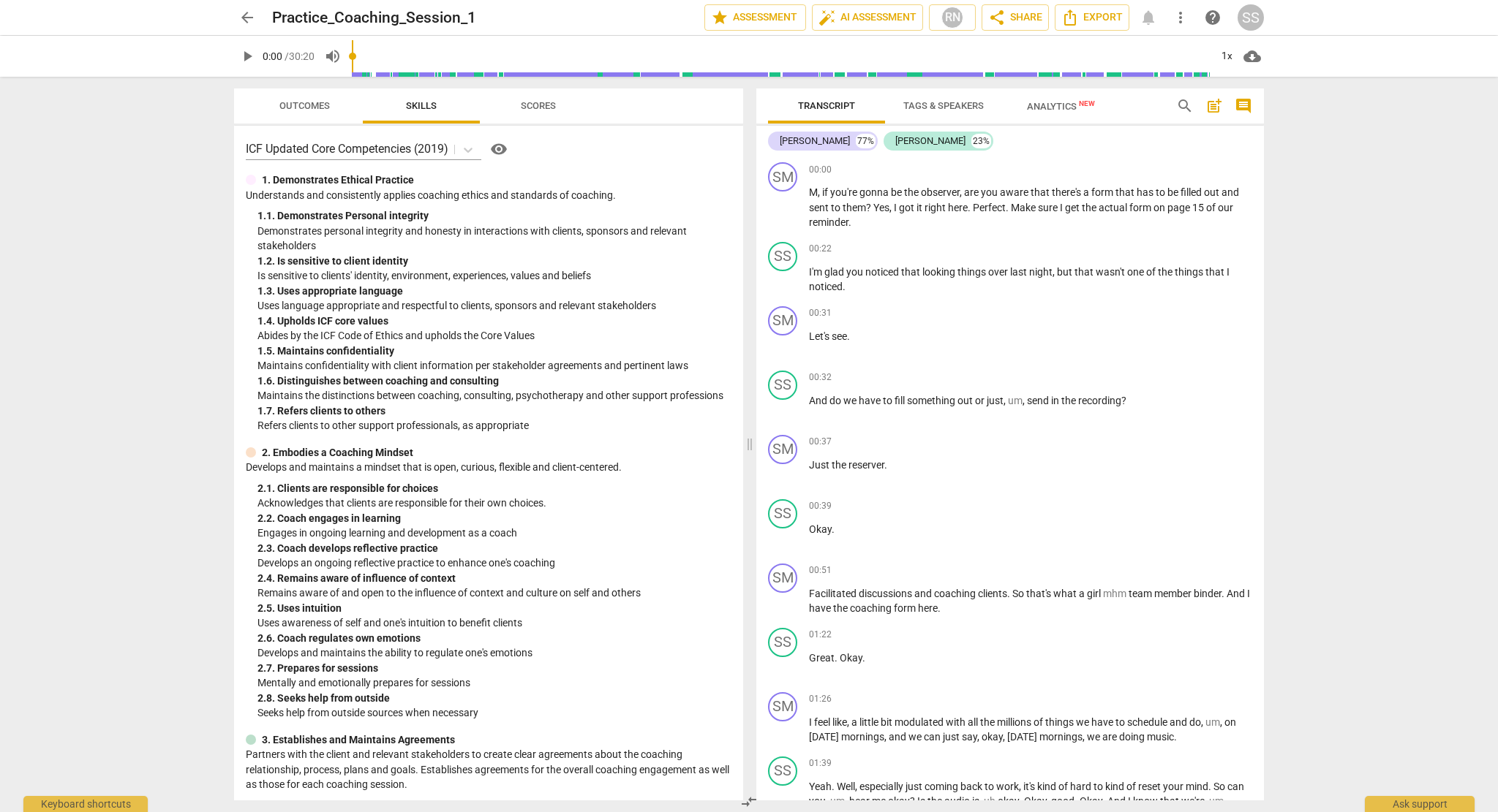
click at [1247, 54] on span "cloud_download" at bounding box center [1252, 56] width 18 height 18
click at [1306, 54] on li "Download audio" at bounding box center [1294, 56] width 108 height 35
click at [249, 53] on span "play_arrow" at bounding box center [247, 56] width 18 height 18
click at [245, 53] on span "pause" at bounding box center [247, 56] width 18 height 18
type input "2"
